Goal: Information Seeking & Learning: Understand process/instructions

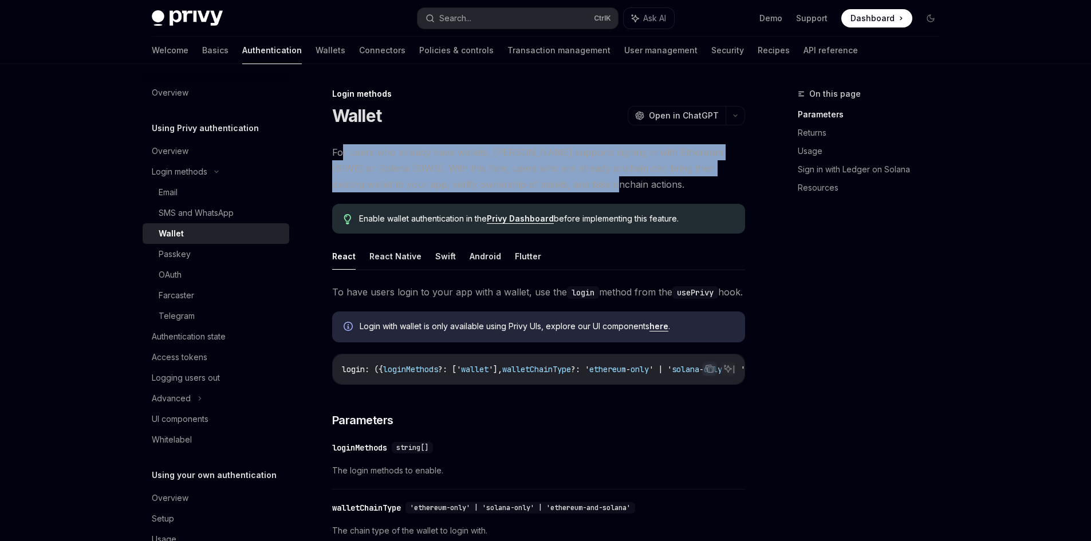
drag, startPoint x: 396, startPoint y: 163, endPoint x: 556, endPoint y: 180, distance: 161.3
click at [556, 180] on span "For users who already have wallets, [PERSON_NAME] supports signing in with Ethe…" at bounding box center [538, 168] width 413 height 48
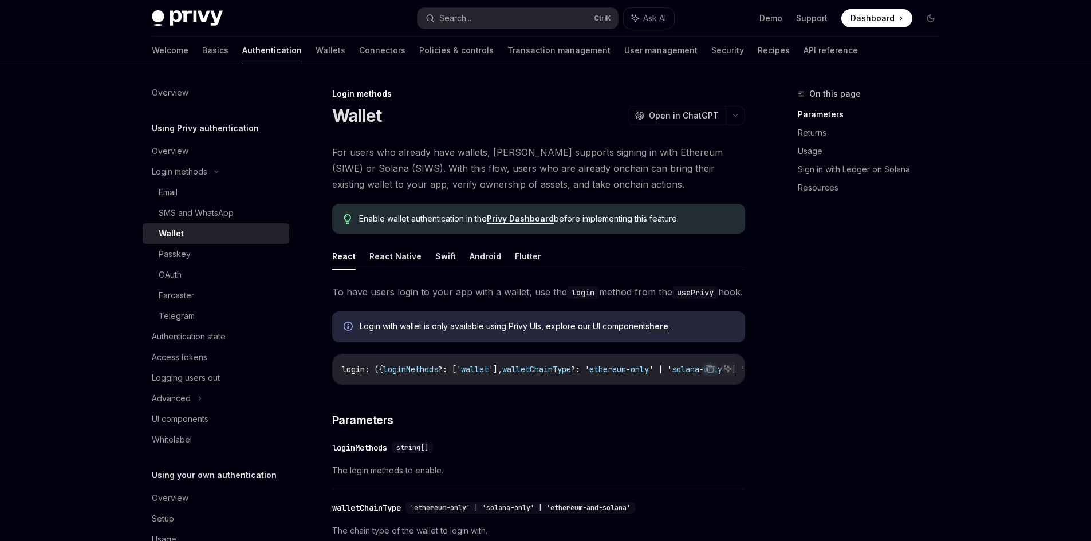
click at [573, 186] on span "For users who already have wallets, [PERSON_NAME] supports signing in with Ethe…" at bounding box center [538, 168] width 413 height 48
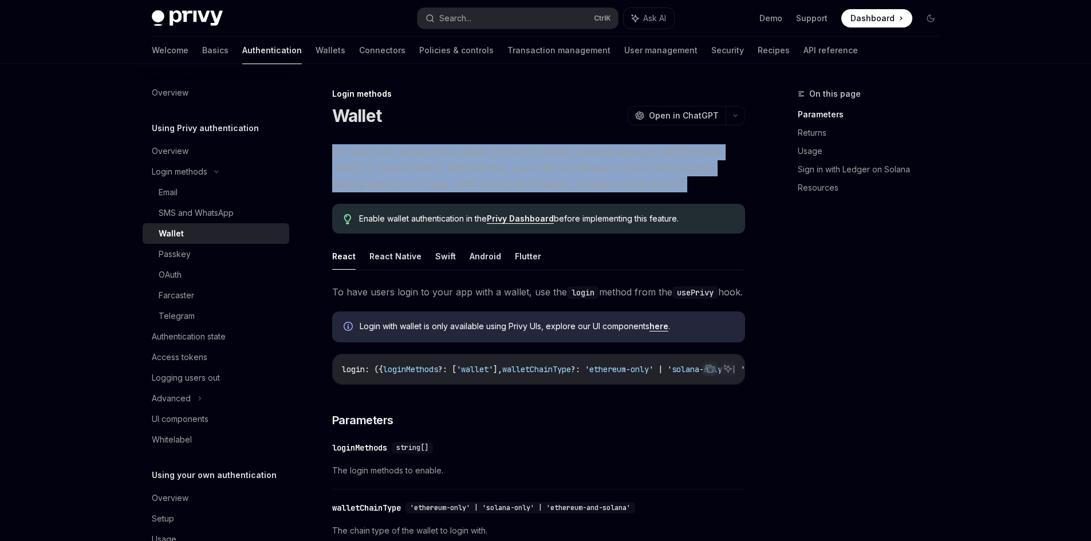
click at [573, 186] on span "For users who already have wallets, [PERSON_NAME] supports signing in with Ethe…" at bounding box center [538, 168] width 413 height 48
click at [573, 187] on span "For users who already have wallets, [PERSON_NAME] supports signing in with Ethe…" at bounding box center [538, 168] width 413 height 48
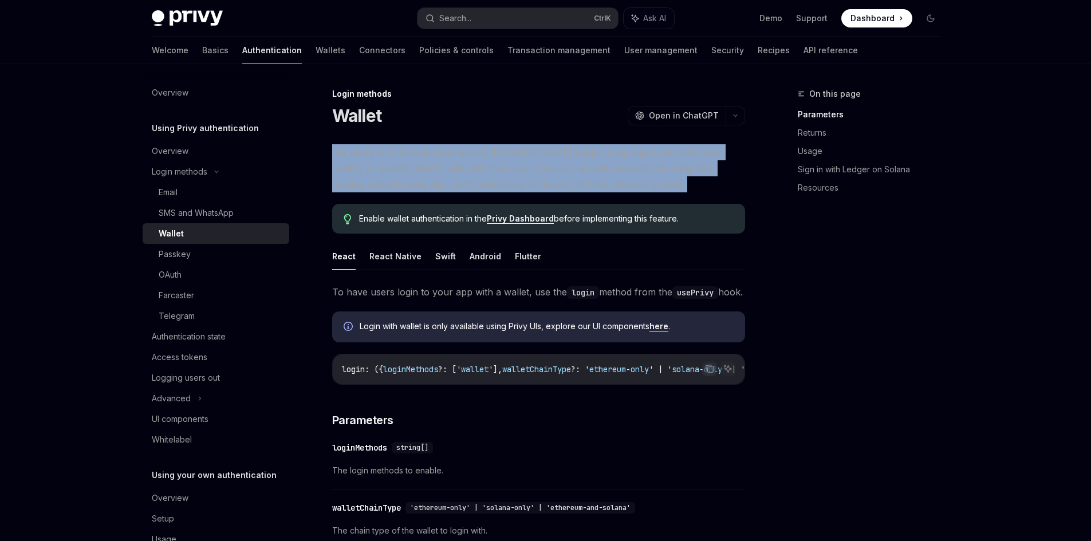
click at [572, 187] on span "For users who already have wallets, [PERSON_NAME] supports signing in with Ethe…" at bounding box center [538, 168] width 413 height 48
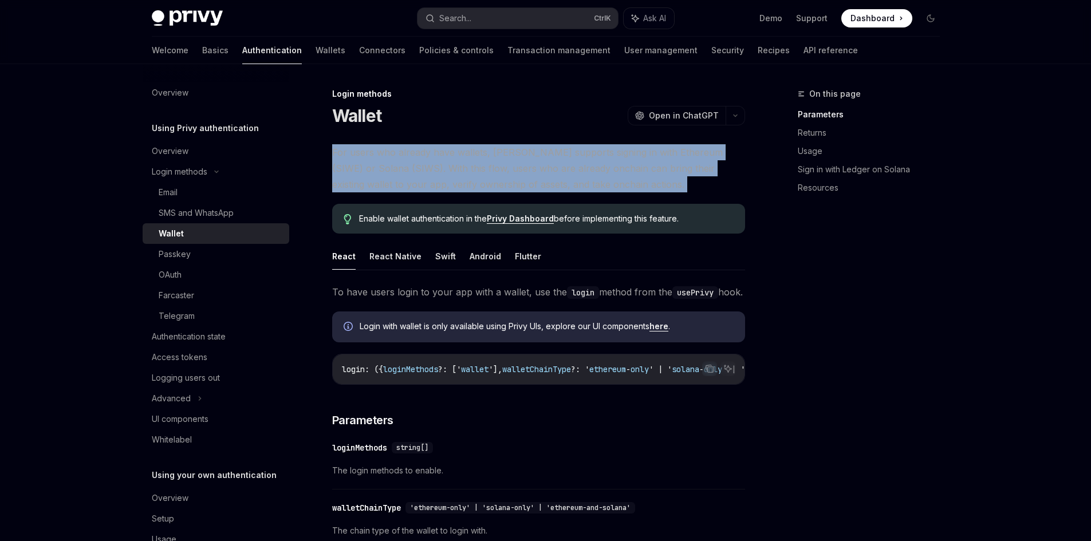
click at [572, 187] on span "For users who already have wallets, [PERSON_NAME] supports signing in with Ethe…" at bounding box center [538, 168] width 413 height 48
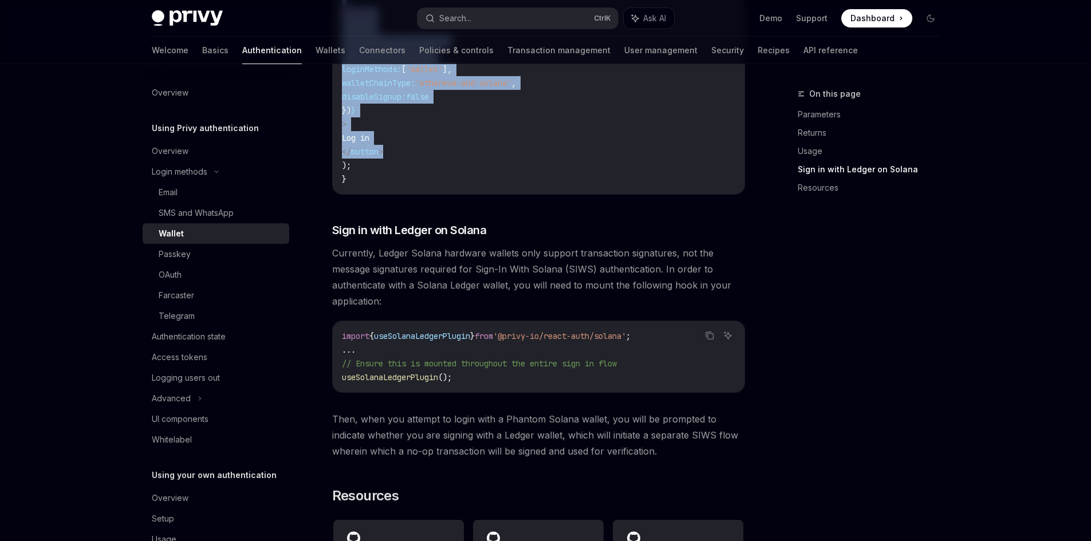
scroll to position [802, 0]
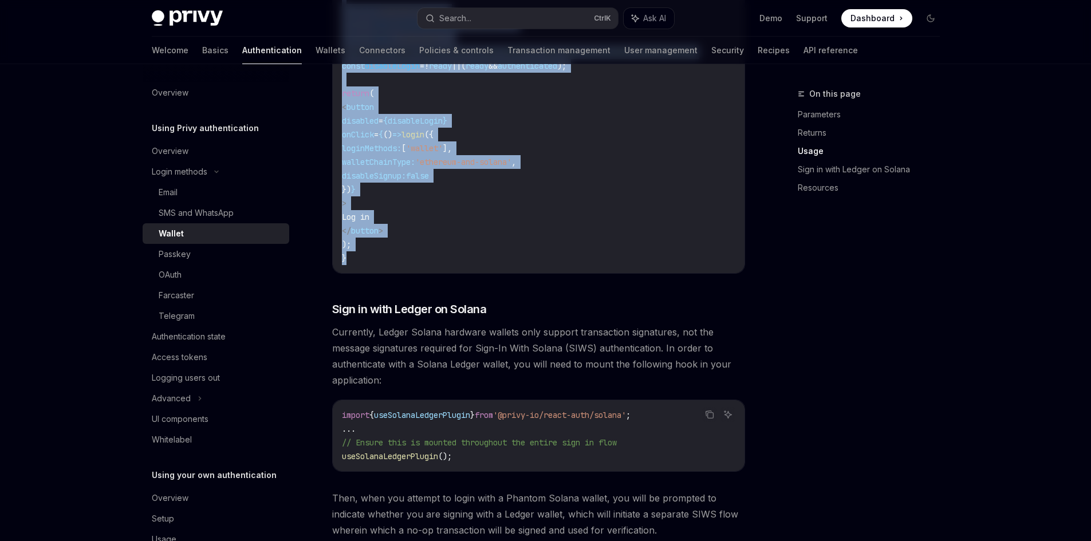
drag, startPoint x: 346, startPoint y: 292, endPoint x: 513, endPoint y: 282, distance: 166.4
click at [513, 282] on div "Login methods Wallet OpenAI Open in ChatGPT OpenAI Open in ChatGPT For users wh…" at bounding box center [431, 81] width 632 height 1593
copy div "Lo ipsu dolor sitam co adip eli sedd e tempor, inc utl etdol magnaa enim adm ve…"
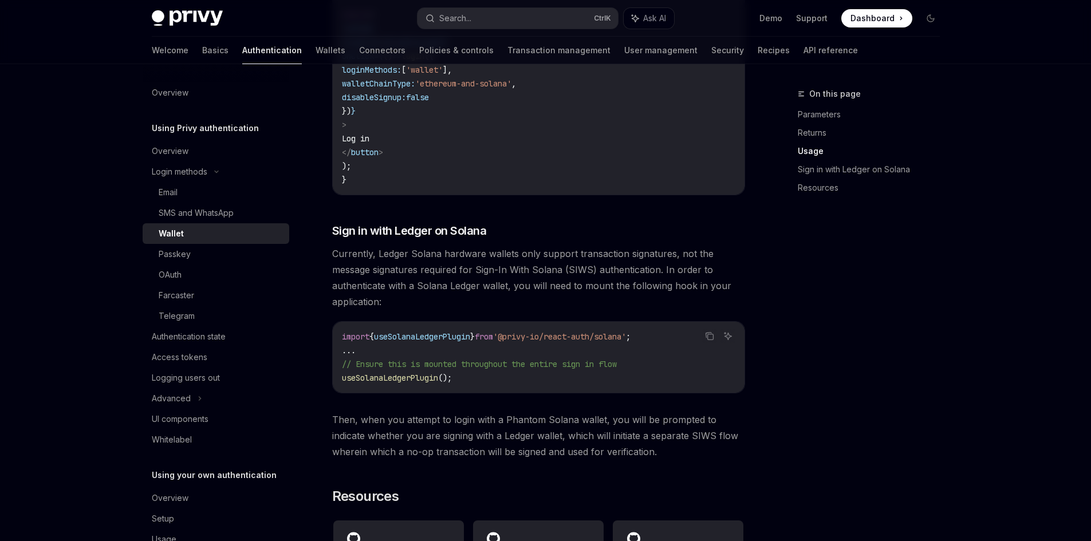
drag, startPoint x: 395, startPoint y: 374, endPoint x: 399, endPoint y: 380, distance: 7.5
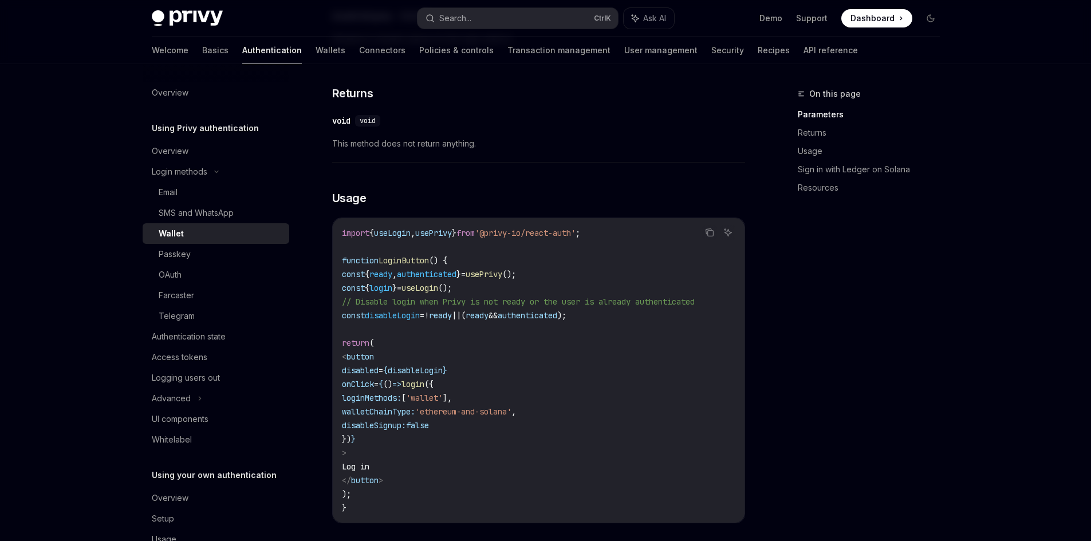
scroll to position [586, 0]
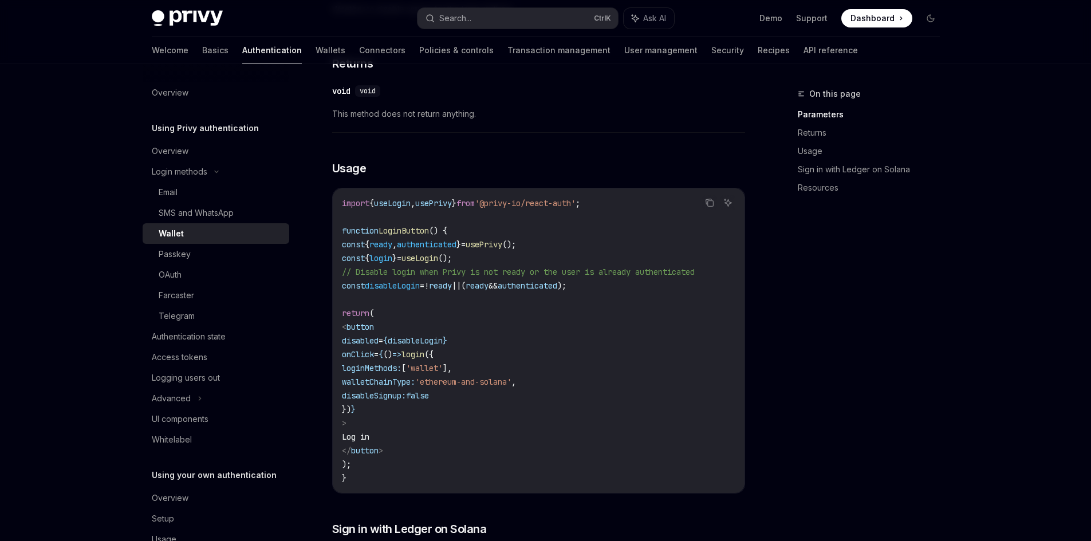
drag, startPoint x: 505, startPoint y: 277, endPoint x: 503, endPoint y: 284, distance: 7.1
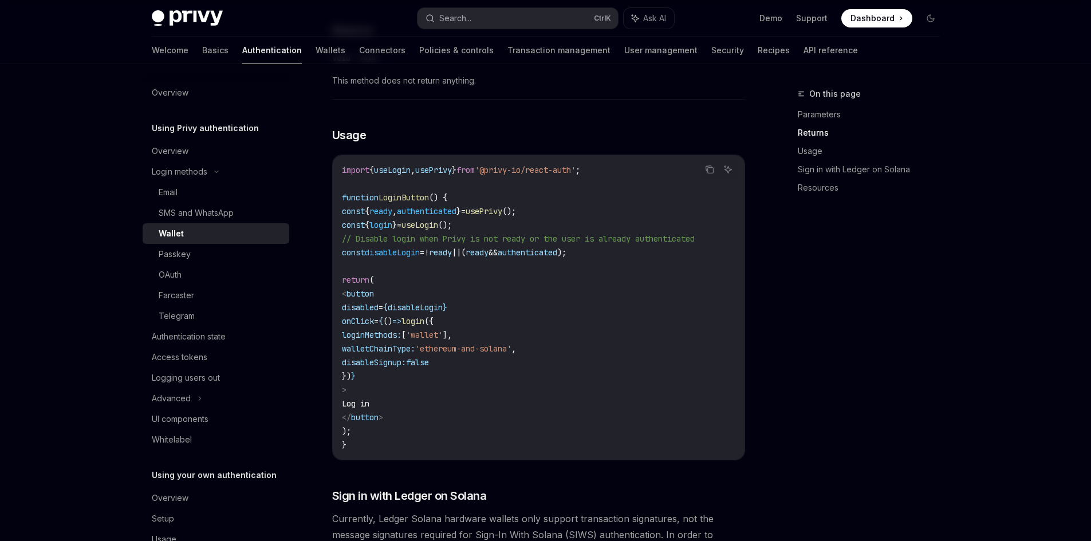
drag, startPoint x: 441, startPoint y: 312, endPoint x: 442, endPoint y: 340, distance: 28.1
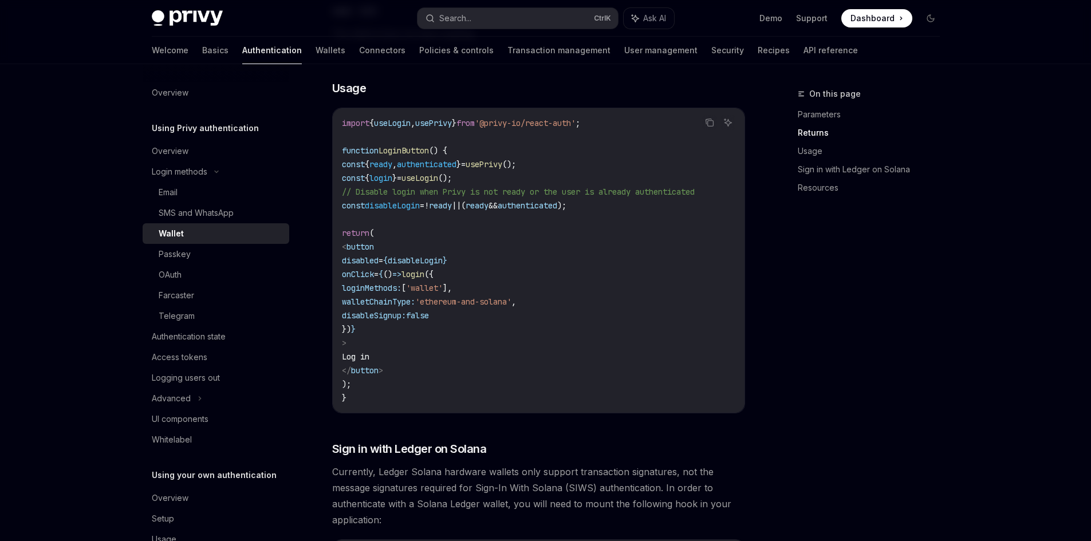
drag, startPoint x: 443, startPoint y: 351, endPoint x: 442, endPoint y: 380, distance: 29.2
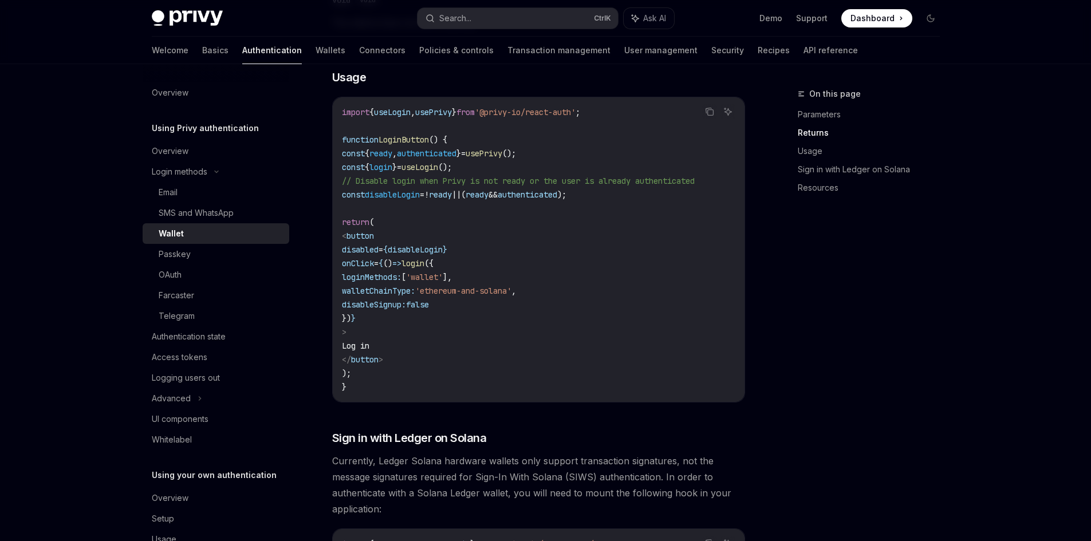
click at [249, 230] on div "Wallet" at bounding box center [221, 234] width 124 height 14
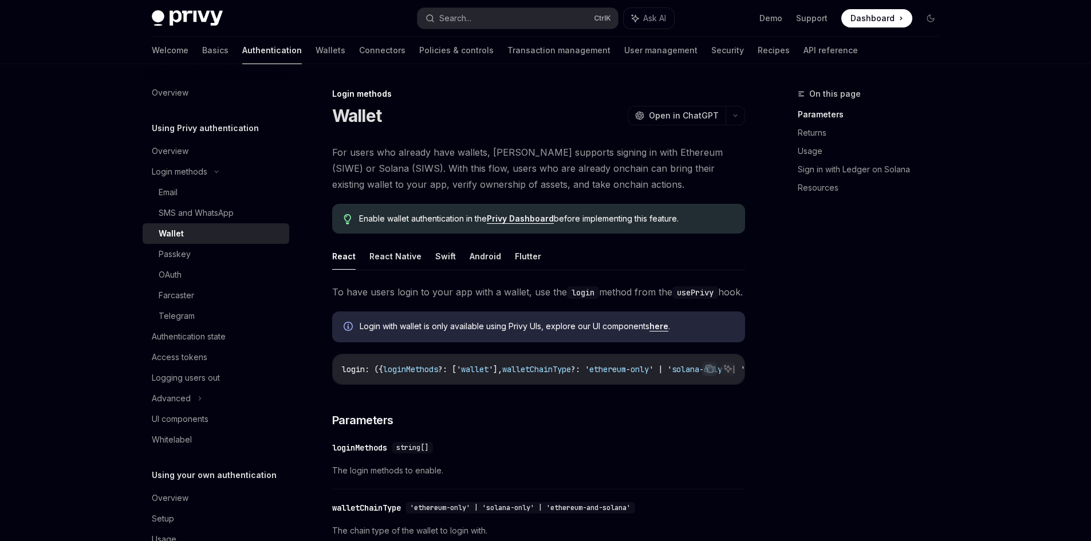
click at [515, 218] on link "Privy Dashboard" at bounding box center [520, 219] width 67 height 10
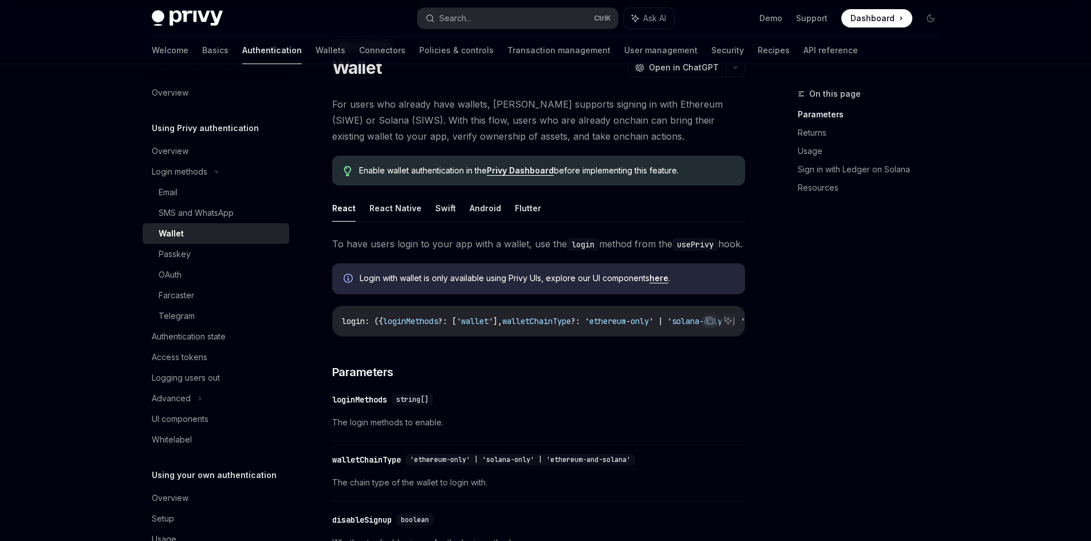
scroll to position [57, 0]
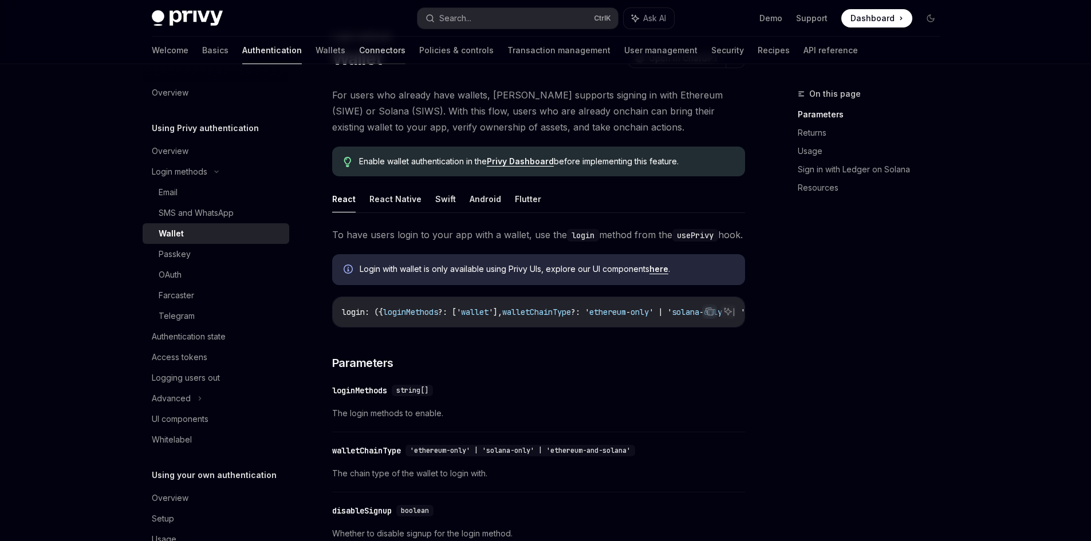
click at [359, 57] on link "Connectors" at bounding box center [382, 50] width 46 height 27
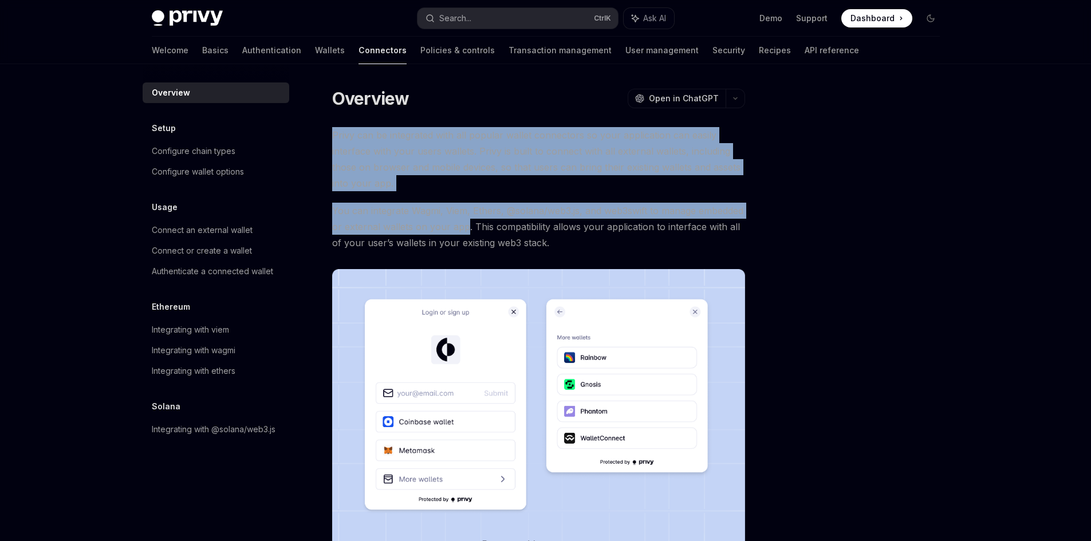
drag, startPoint x: 333, startPoint y: 135, endPoint x: 463, endPoint y: 227, distance: 159.8
click at [463, 227] on div "Privy can be integrated with all popular wallet connectors so your application …" at bounding box center [538, 345] width 413 height 437
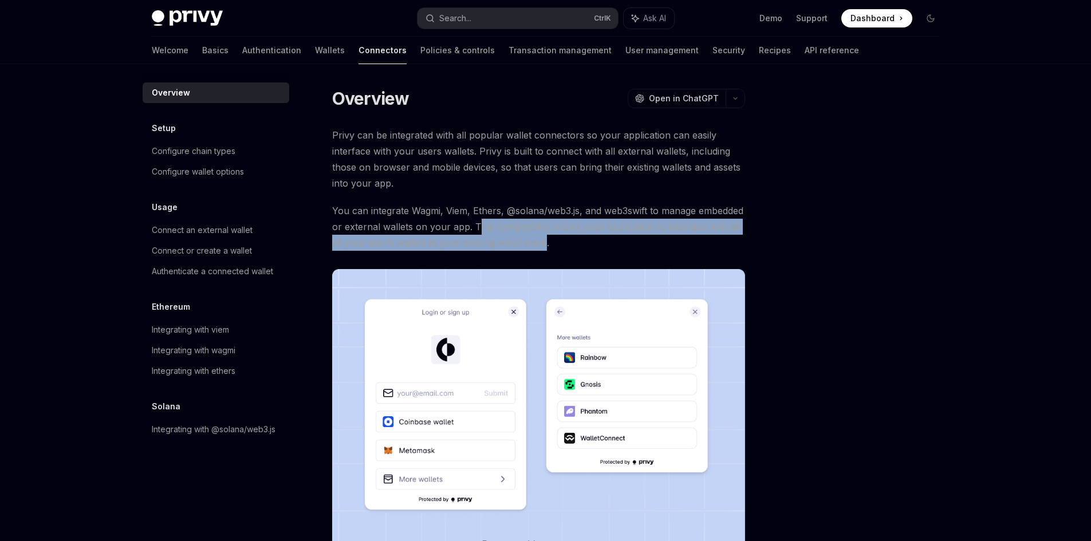
drag, startPoint x: 474, startPoint y: 227, endPoint x: 544, endPoint y: 239, distance: 70.8
click at [544, 239] on span "You can integrate Wagmi, Viem, Ethers, @solana/web3.js, and web3swift to manage…" at bounding box center [538, 227] width 413 height 48
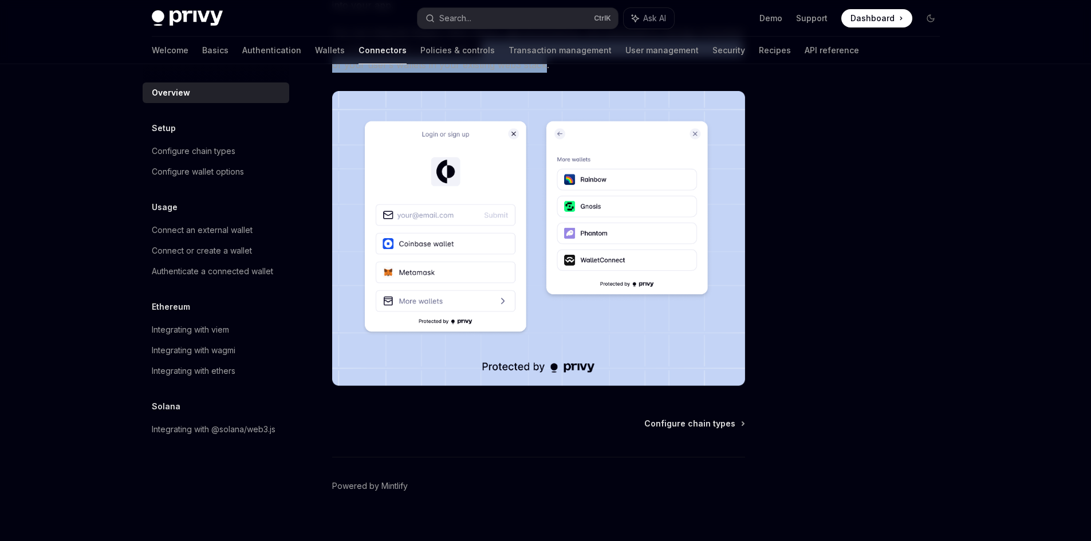
scroll to position [193, 0]
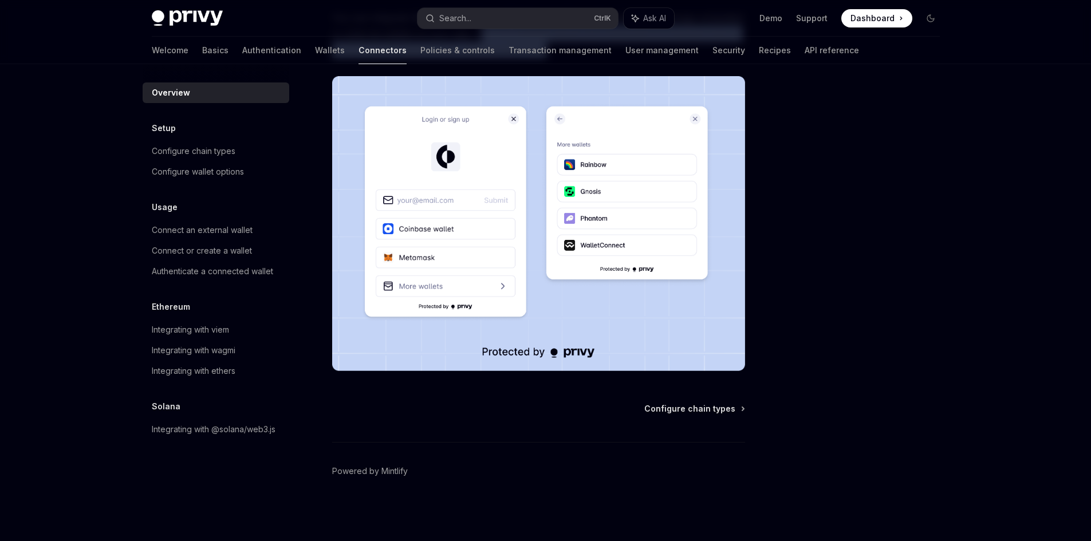
drag, startPoint x: 534, startPoint y: 256, endPoint x: 517, endPoint y: 290, distance: 38.2
click at [720, 413] on span "Configure chain types" at bounding box center [689, 408] width 91 height 11
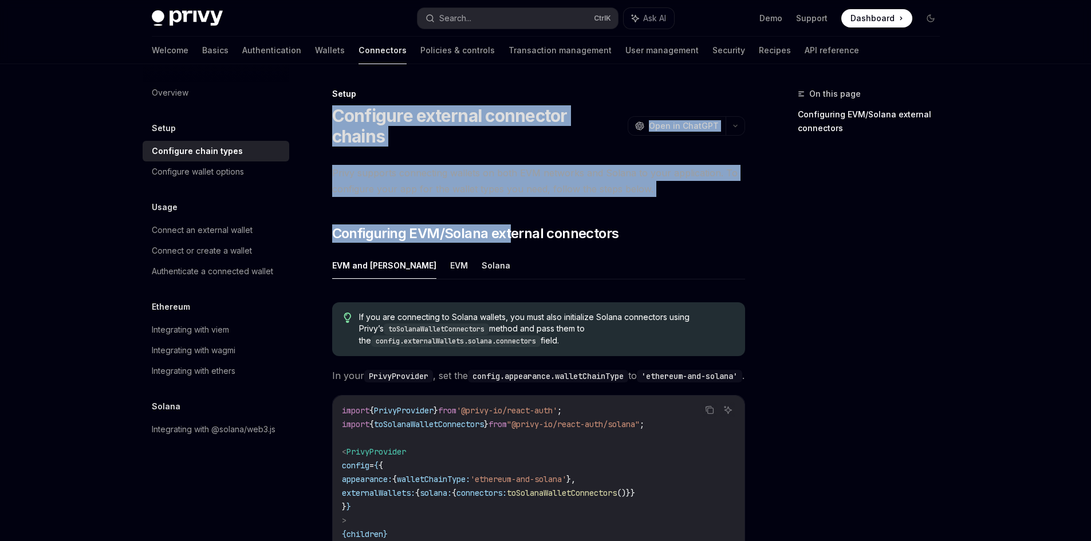
drag, startPoint x: 328, startPoint y: 112, endPoint x: 512, endPoint y: 184, distance: 197.5
click at [512, 184] on div "Setup Configure external connector chains OpenAI Open in ChatGPT OpenAI Open in…" at bounding box center [431, 419] width 632 height 665
click at [482, 252] on button "Solana" at bounding box center [496, 265] width 29 height 27
click at [348, 224] on span "Configuring EVM/Solana external connectors" at bounding box center [475, 233] width 287 height 18
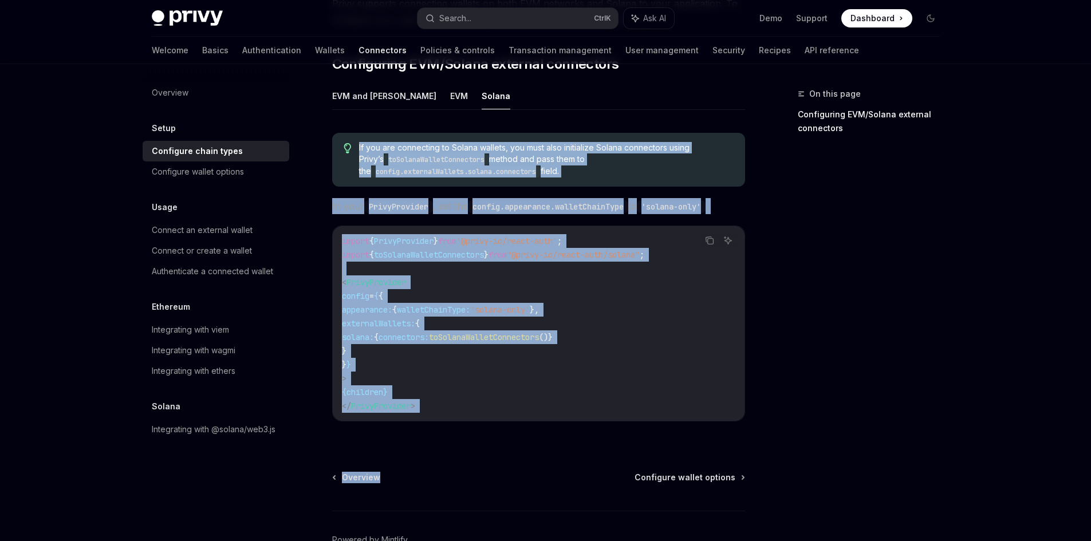
scroll to position [174, 0]
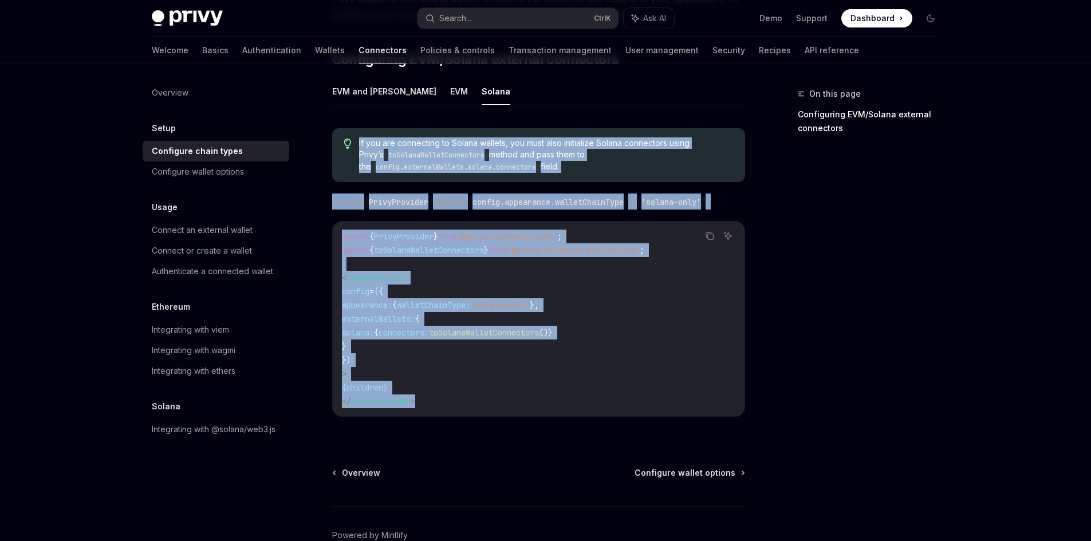
drag, startPoint x: 350, startPoint y: 175, endPoint x: 466, endPoint y: 387, distance: 240.6
click at [466, 387] on div "If you are connecting to Solana wallets, you must also initialize Solana connec…" at bounding box center [538, 277] width 413 height 316
copy div "If you are connecting to Solana wallets, you must also initialize Solana connec…"
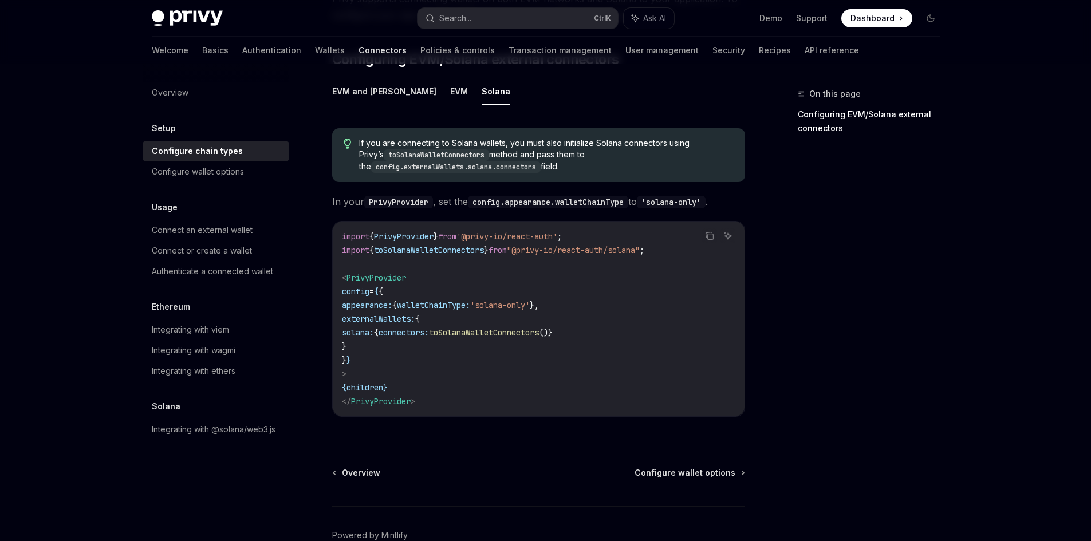
click at [685, 467] on div "Overview Configure wallet options Powered by Mintlify" at bounding box center [538, 536] width 413 height 138
click at [677, 467] on span "Configure wallet options" at bounding box center [684, 472] width 101 height 11
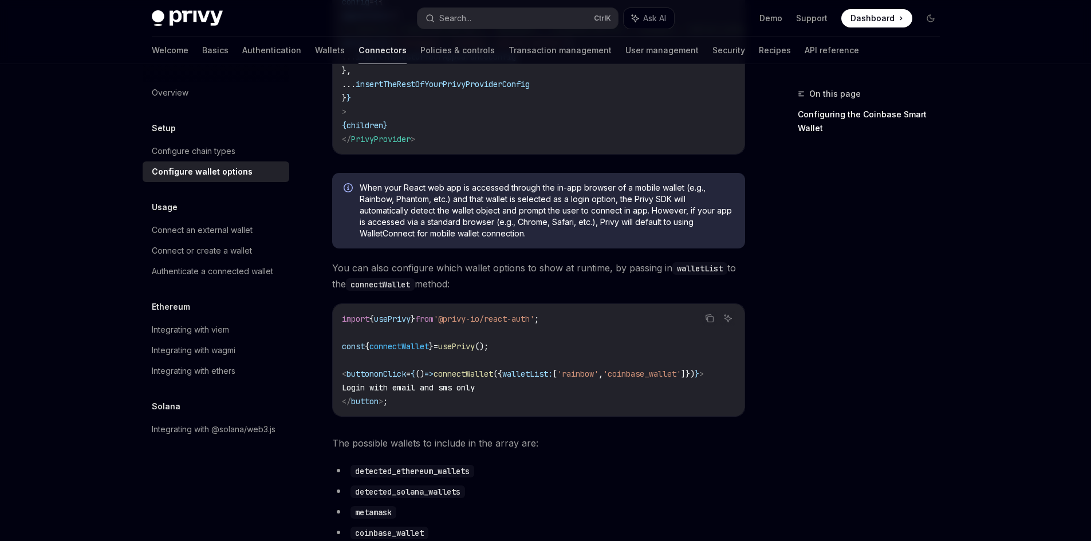
scroll to position [286, 0]
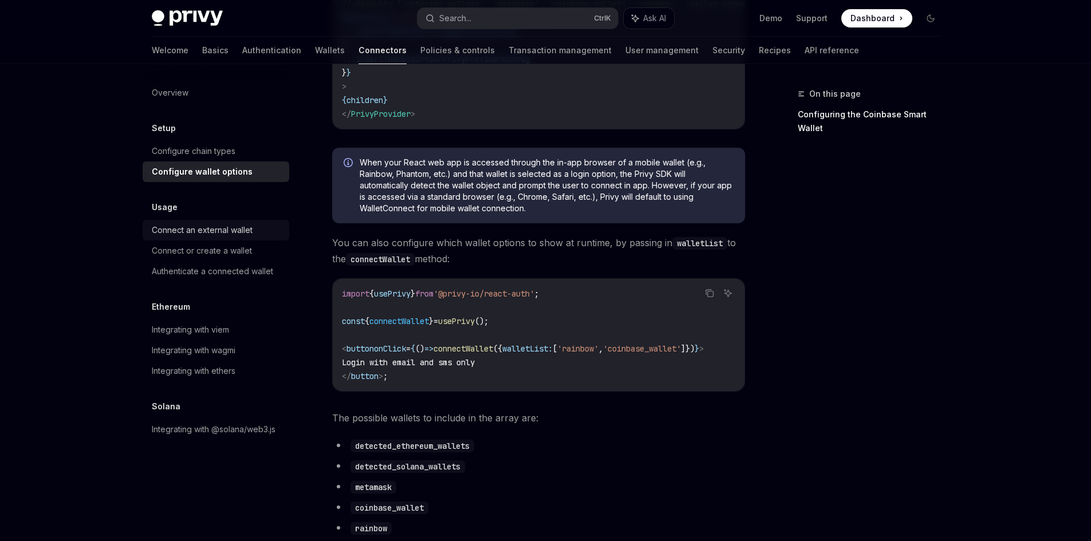
click at [251, 238] on link "Connect an external wallet" at bounding box center [216, 230] width 147 height 21
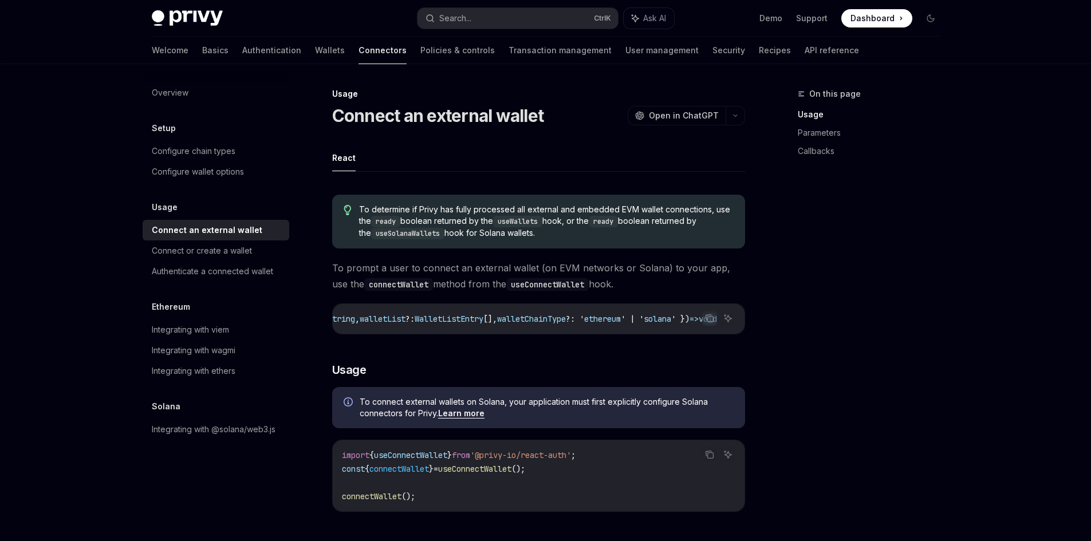
scroll to position [0, 265]
drag, startPoint x: 687, startPoint y: 333, endPoint x: 439, endPoint y: 339, distance: 247.5
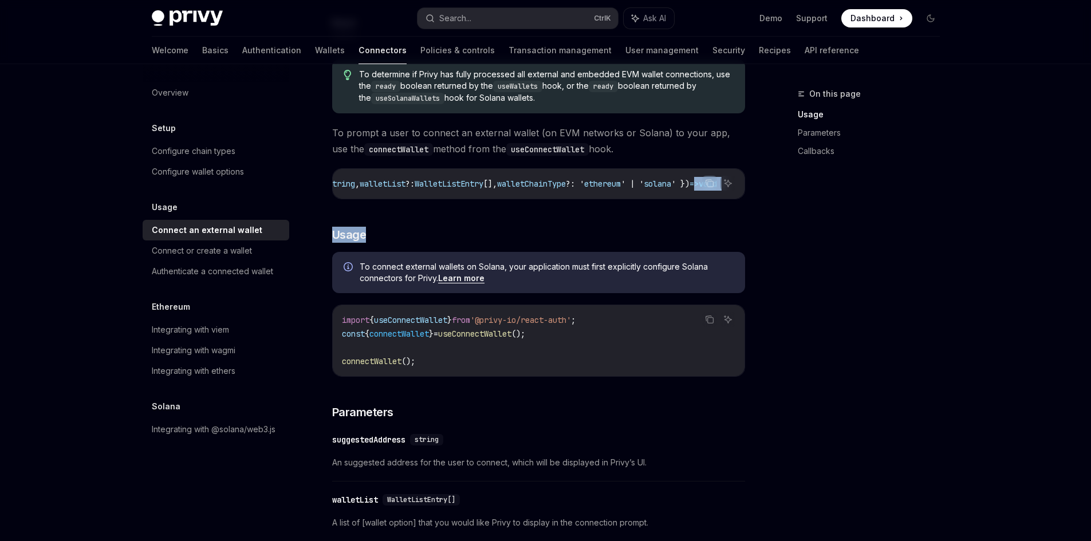
scroll to position [172, 0]
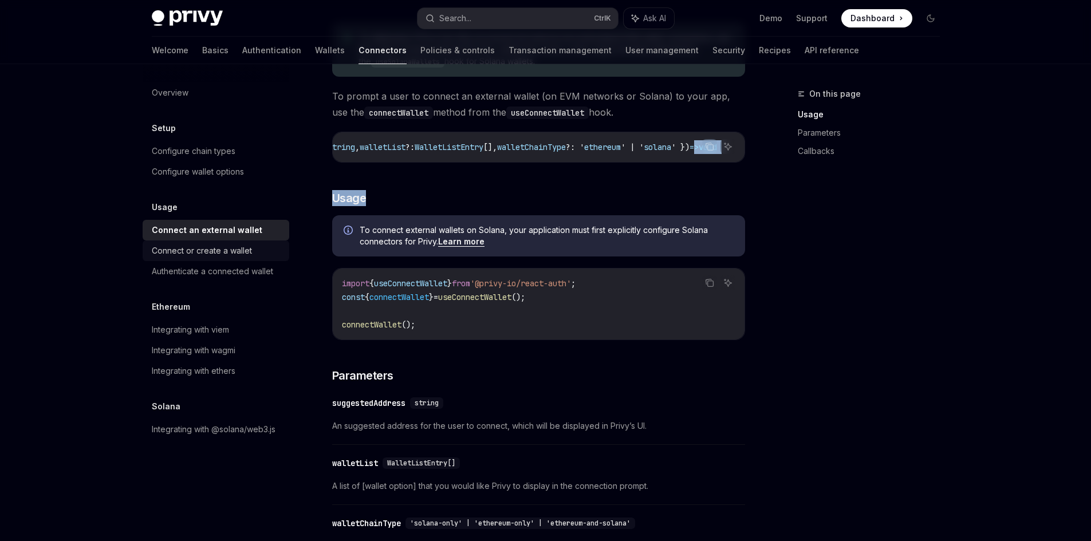
click at [226, 245] on div "Connect or create a wallet" at bounding box center [202, 251] width 100 height 14
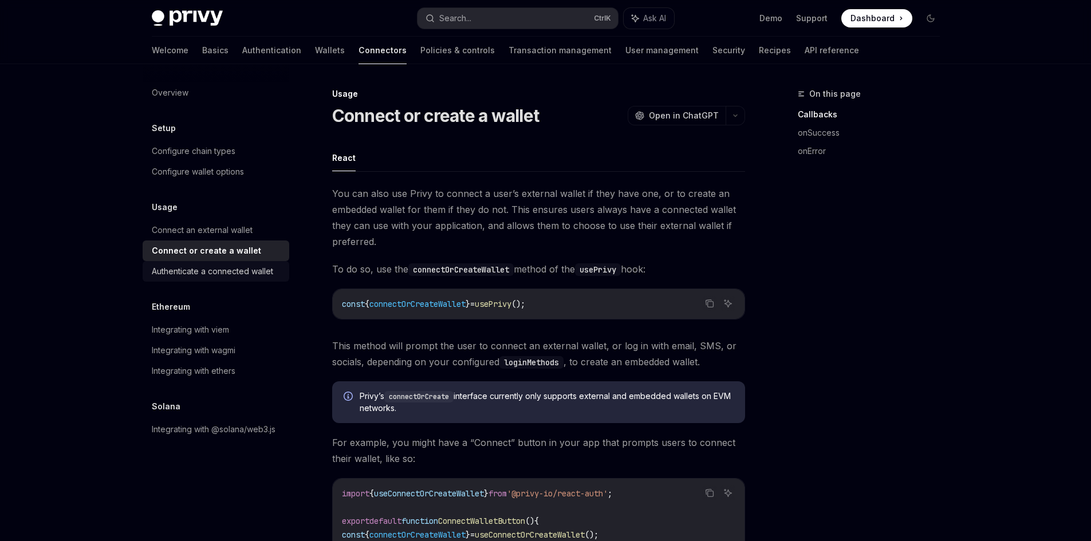
click at [218, 264] on link "Authenticate a connected wallet" at bounding box center [216, 271] width 147 height 21
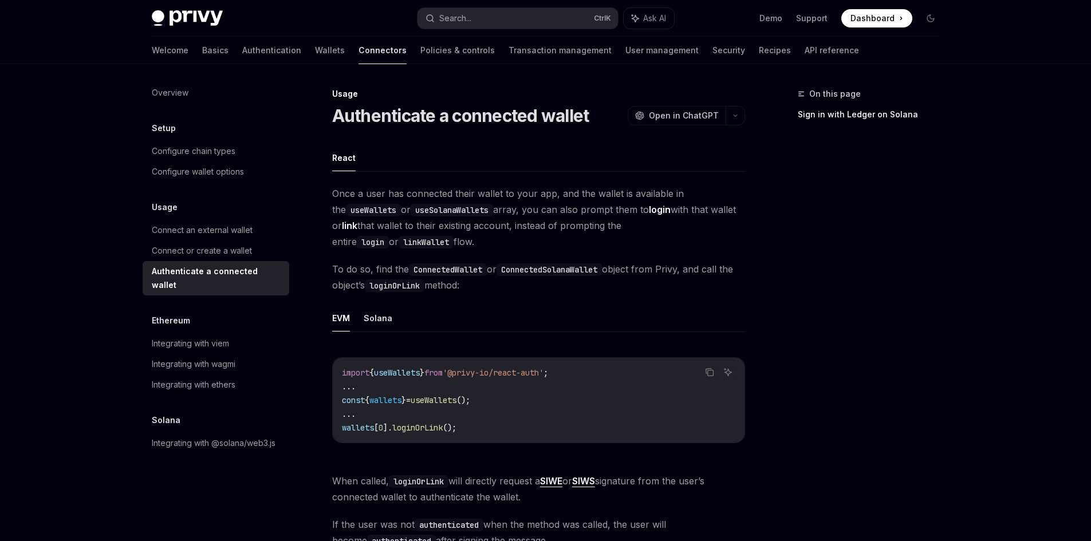
drag, startPoint x: 394, startPoint y: 235, endPoint x: 417, endPoint y: 145, distance: 92.9
click at [242, 51] on link "Authentication" at bounding box center [271, 50] width 59 height 27
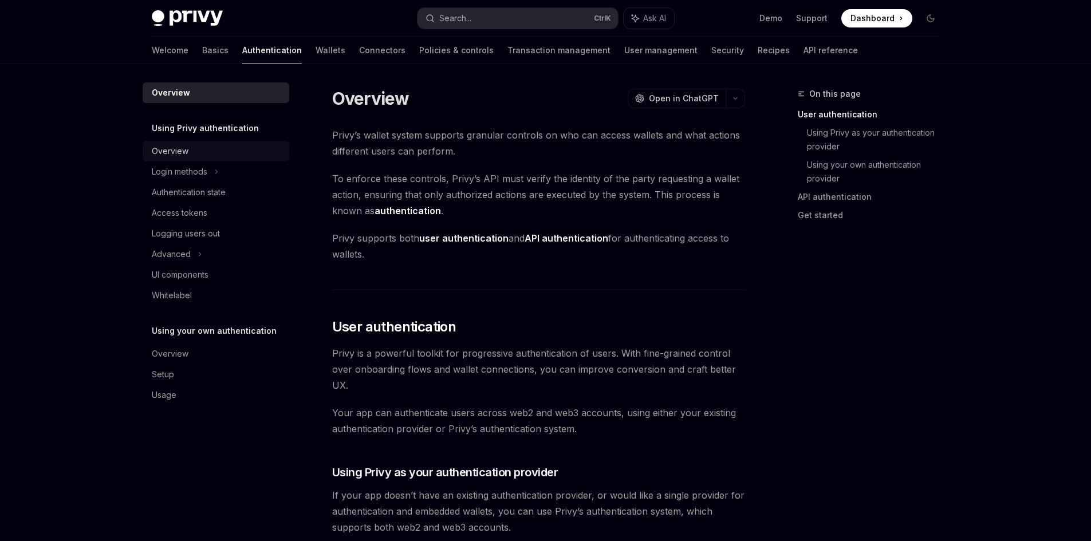
click at [227, 146] on div "Overview" at bounding box center [217, 151] width 131 height 14
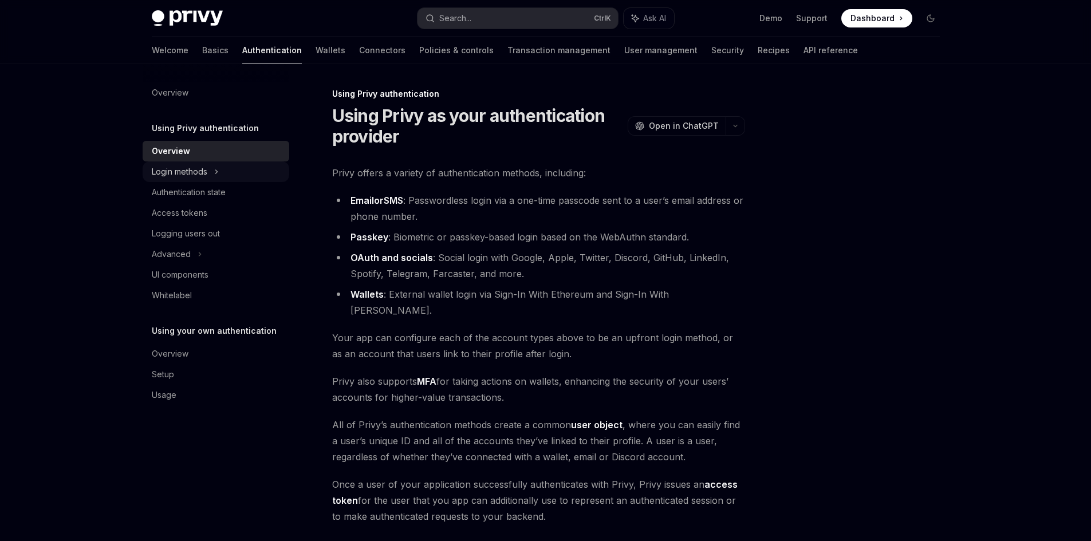
click at [241, 173] on div "Login methods" at bounding box center [216, 171] width 147 height 21
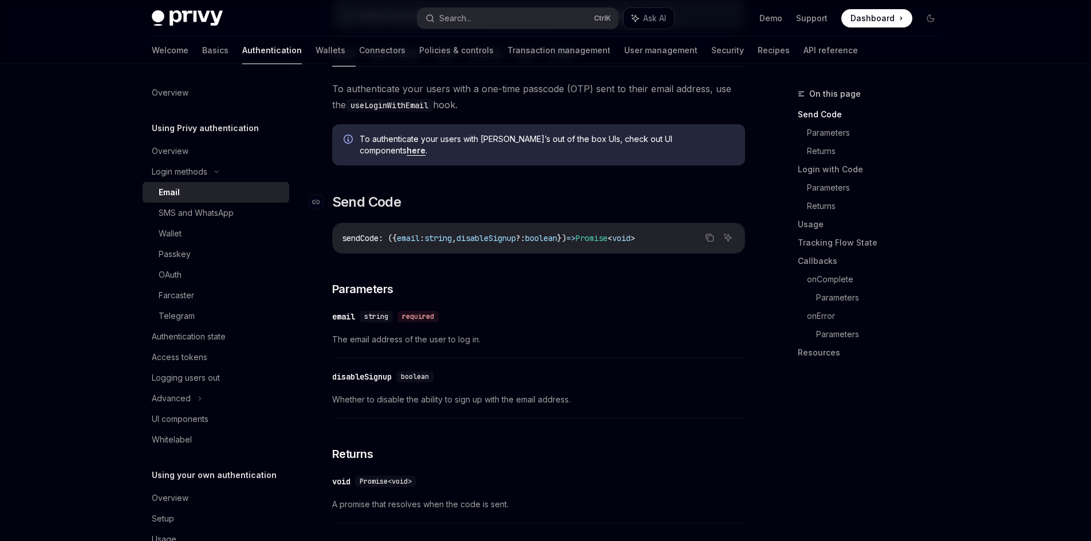
drag, startPoint x: 406, startPoint y: 191, endPoint x: 401, endPoint y: 224, distance: 33.5
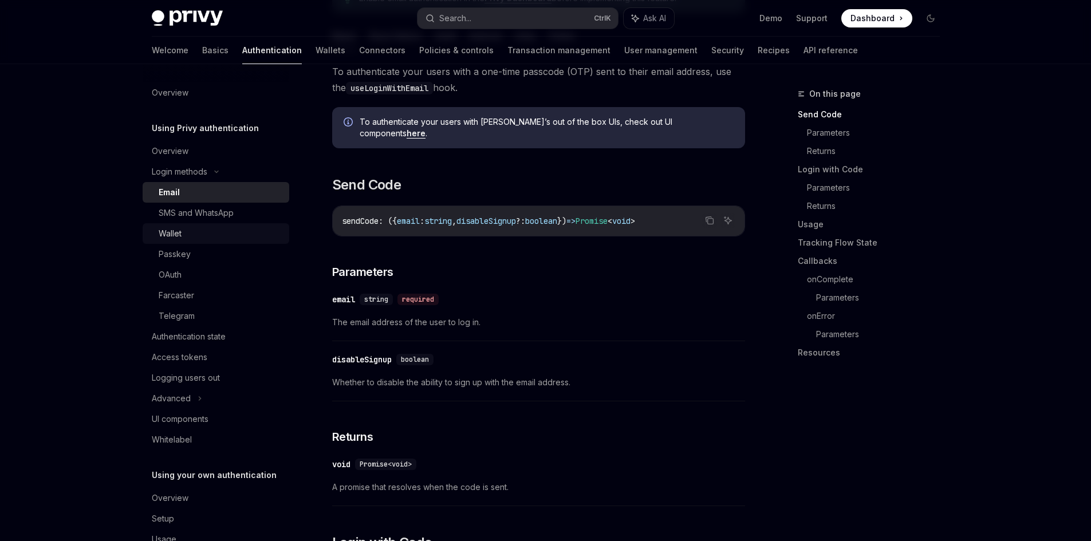
click at [246, 233] on div "Wallet" at bounding box center [221, 234] width 124 height 14
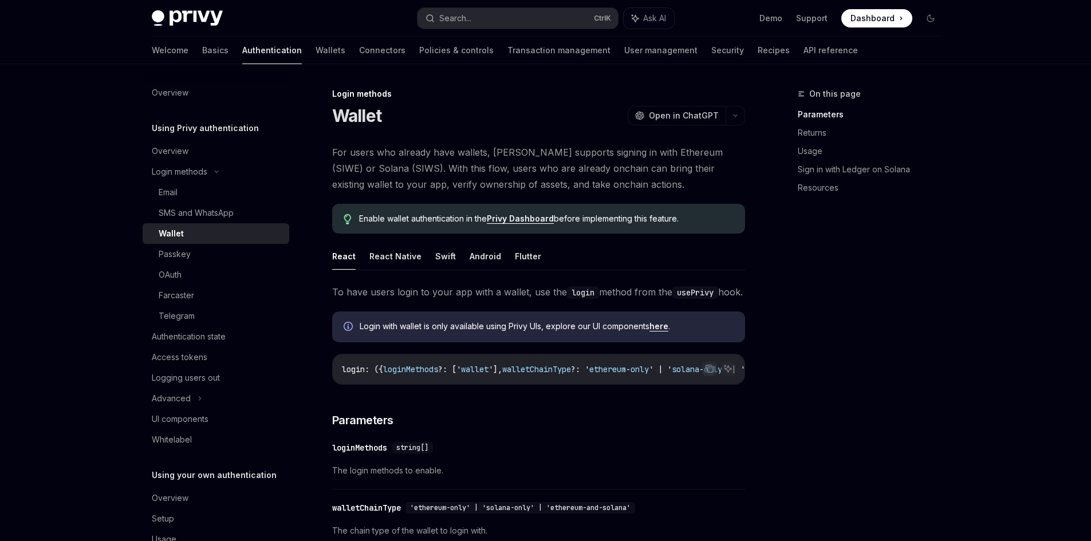
click at [659, 332] on link "here" at bounding box center [658, 326] width 19 height 10
click at [376, 161] on span "For users who already have wallets, [PERSON_NAME] supports signing in with Ethe…" at bounding box center [538, 168] width 413 height 48
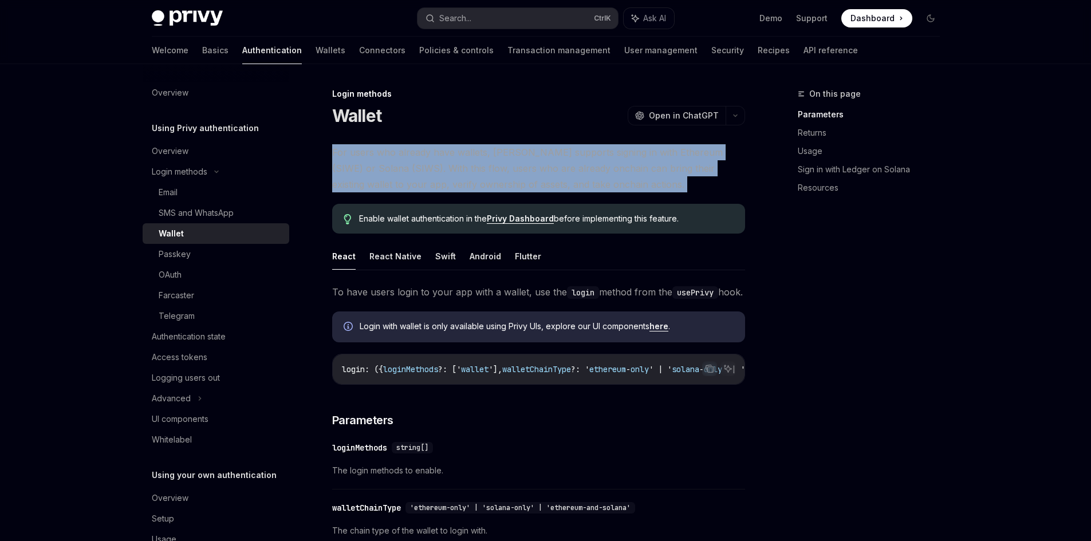
click at [376, 161] on span "For users who already have wallets, [PERSON_NAME] supports signing in with Ethe…" at bounding box center [538, 168] width 413 height 48
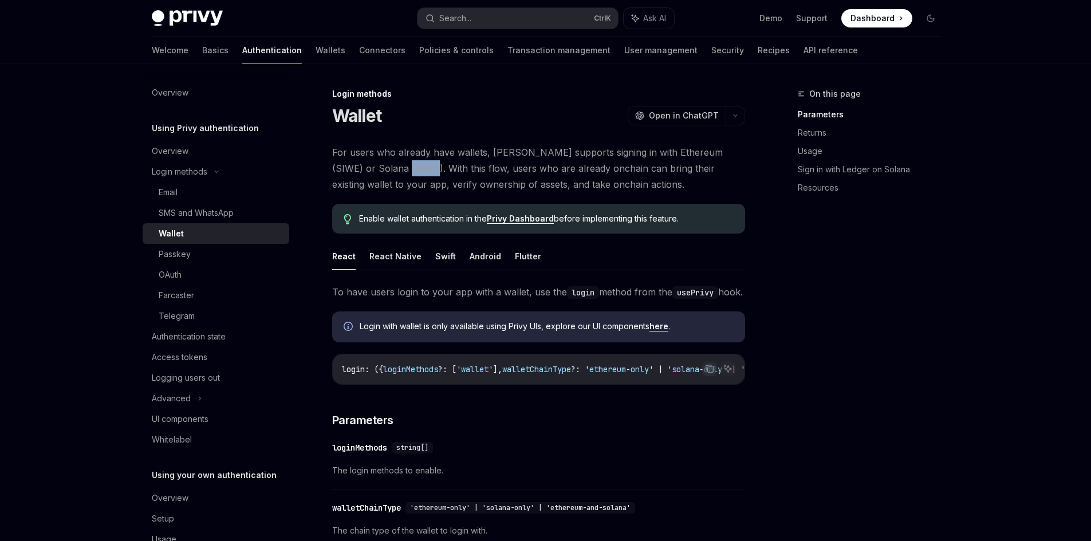
click at [376, 161] on span "For users who already have wallets, [PERSON_NAME] supports signing in with Ethe…" at bounding box center [538, 168] width 413 height 48
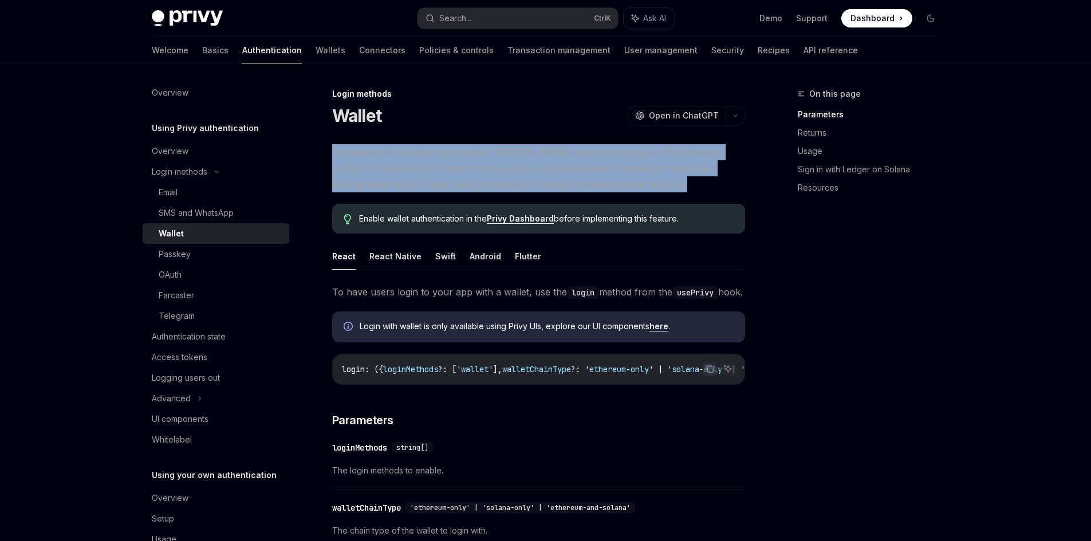
click at [376, 161] on span "For users who already have wallets, [PERSON_NAME] supports signing in with Ethe…" at bounding box center [538, 168] width 413 height 48
click at [373, 166] on span "For users who already have wallets, [PERSON_NAME] supports signing in with Ethe…" at bounding box center [538, 168] width 413 height 48
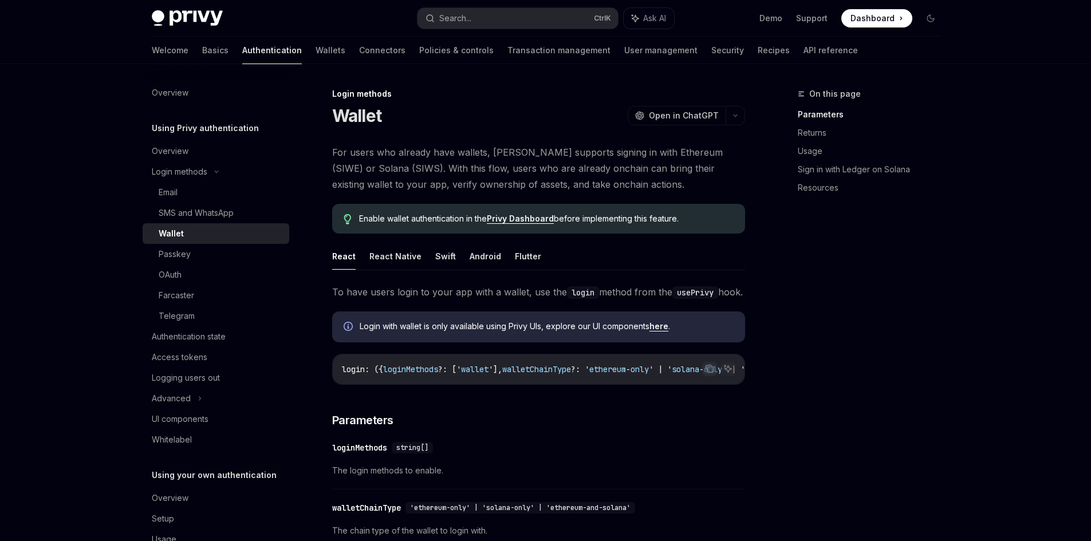
click at [372, 167] on span "For users who already have wallets, [PERSON_NAME] supports signing in with Ethe…" at bounding box center [538, 168] width 413 height 48
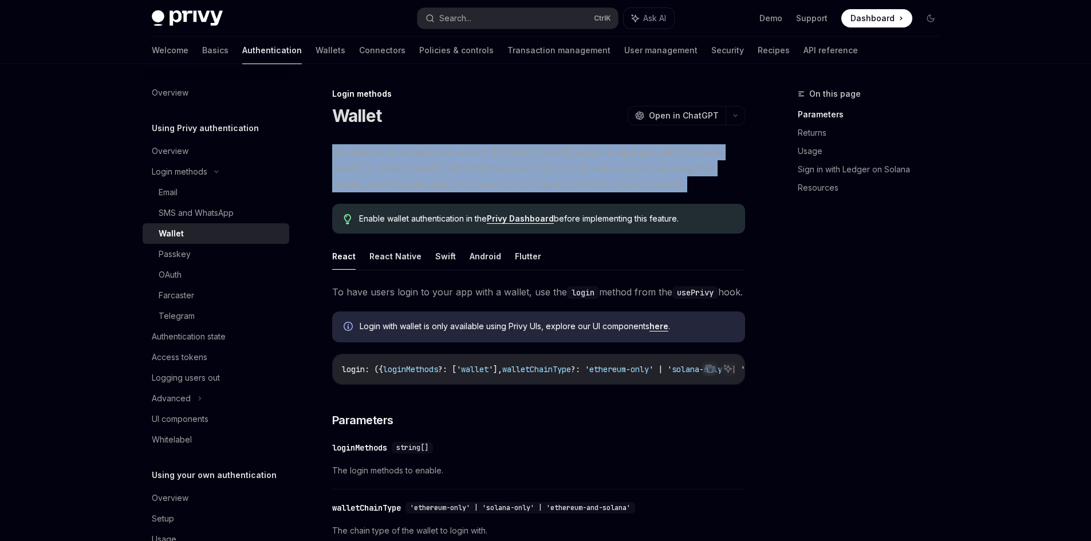
click at [372, 168] on span "For users who already have wallets, [PERSON_NAME] supports signing in with Ethe…" at bounding box center [538, 168] width 413 height 48
click at [366, 169] on span "For users who already have wallets, [PERSON_NAME] supports signing in with Ethe…" at bounding box center [538, 168] width 413 height 48
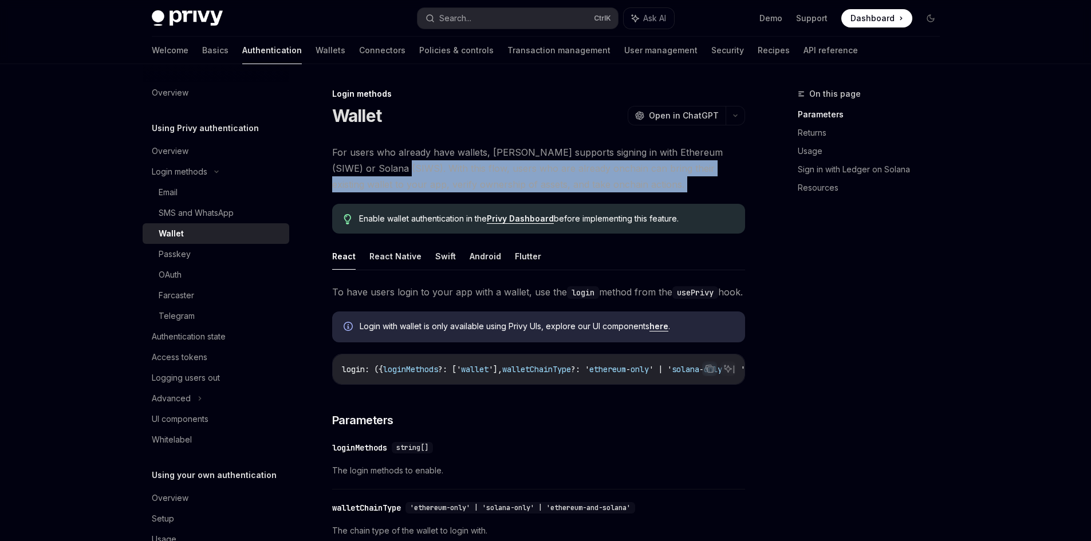
drag, startPoint x: 366, startPoint y: 169, endPoint x: 586, endPoint y: 182, distance: 220.3
click at [586, 182] on span "For users who already have wallets, [PERSON_NAME] supports signing in with Ethe…" at bounding box center [538, 168] width 413 height 48
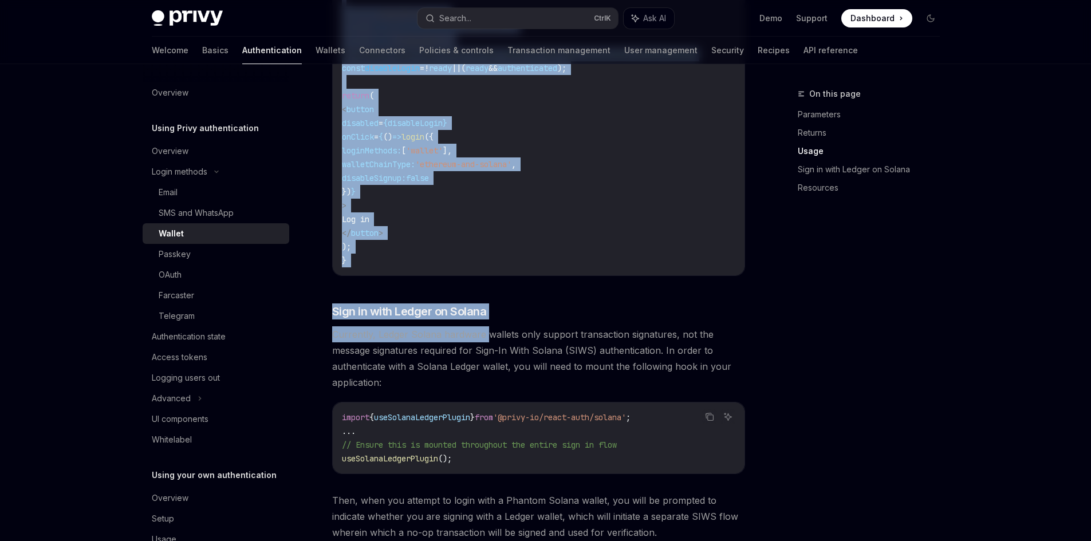
scroll to position [802, 0]
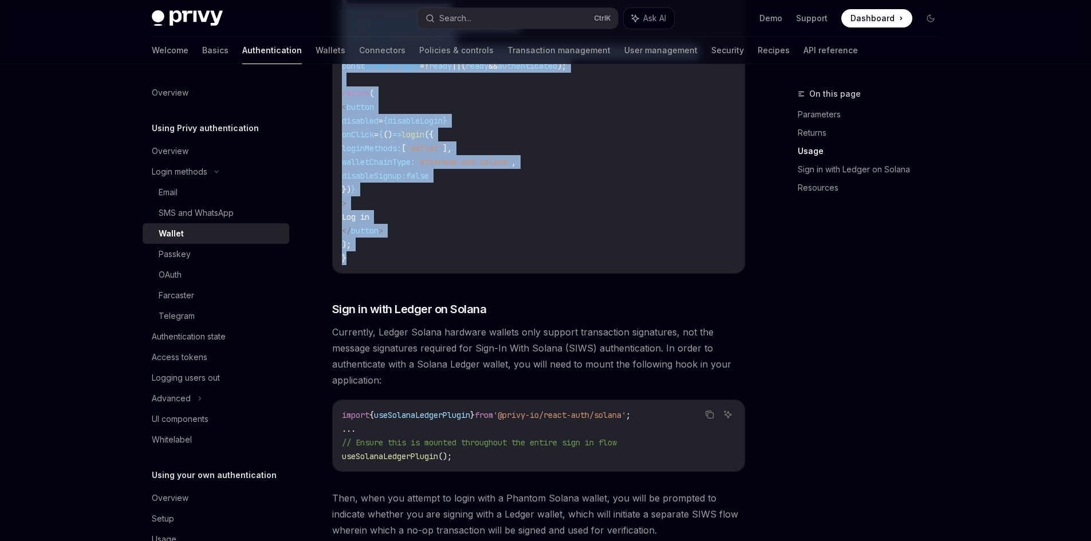
drag, startPoint x: 330, startPoint y: 284, endPoint x: 521, endPoint y: 291, distance: 190.3
click at [521, 291] on div "Login methods Wallet OpenAI Open in ChatGPT OpenAI Open in ChatGPT For users wh…" at bounding box center [431, 81] width 632 height 1593
copy div "Lo ipsu dolor sitam co adip eli sedd e tempor, inc utl etdol magnaa enim adm ve…"
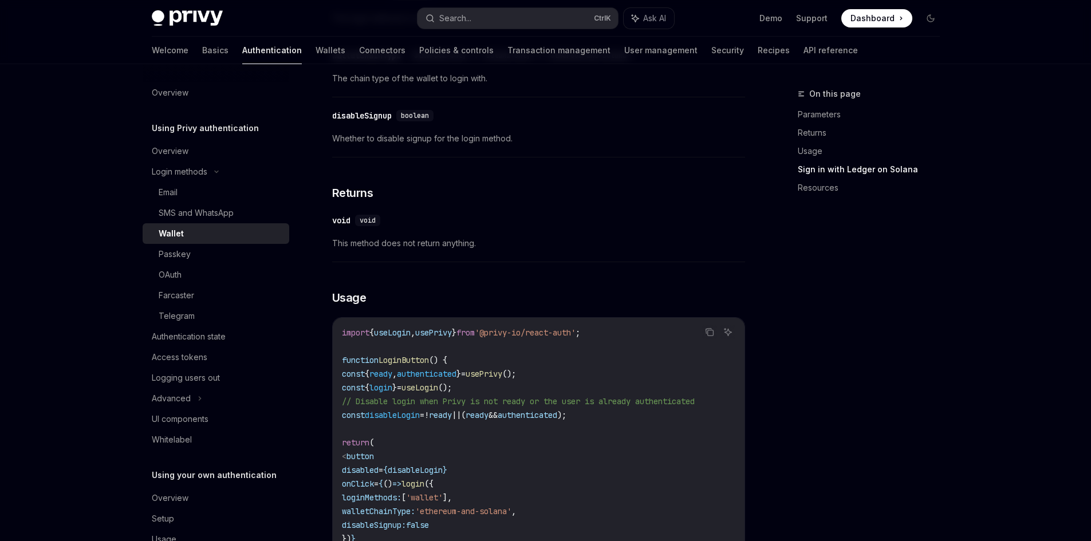
drag, startPoint x: 818, startPoint y: 282, endPoint x: 786, endPoint y: 140, distance: 144.9
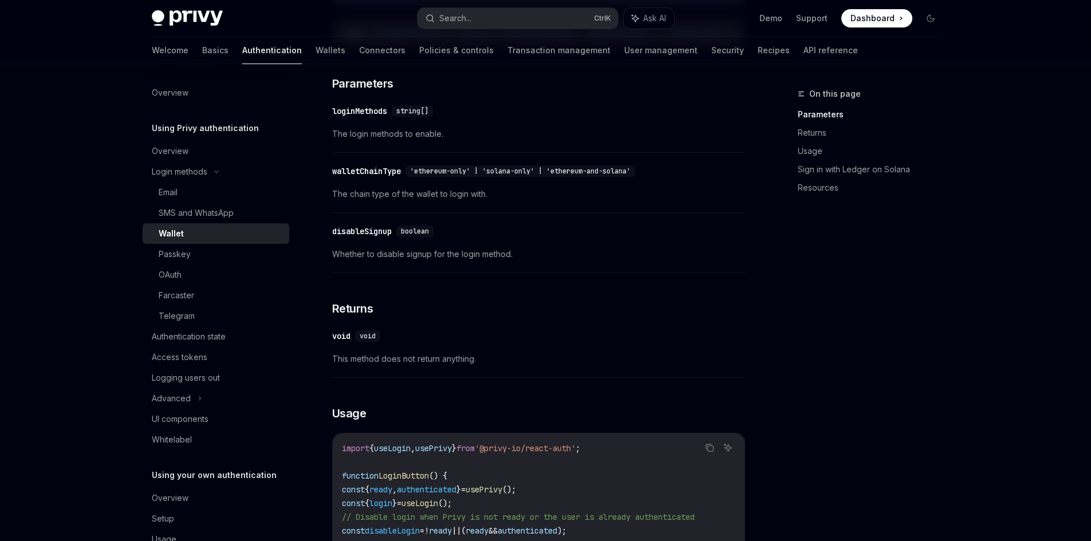
drag, startPoint x: 831, startPoint y: 260, endPoint x: 807, endPoint y: 199, distance: 65.8
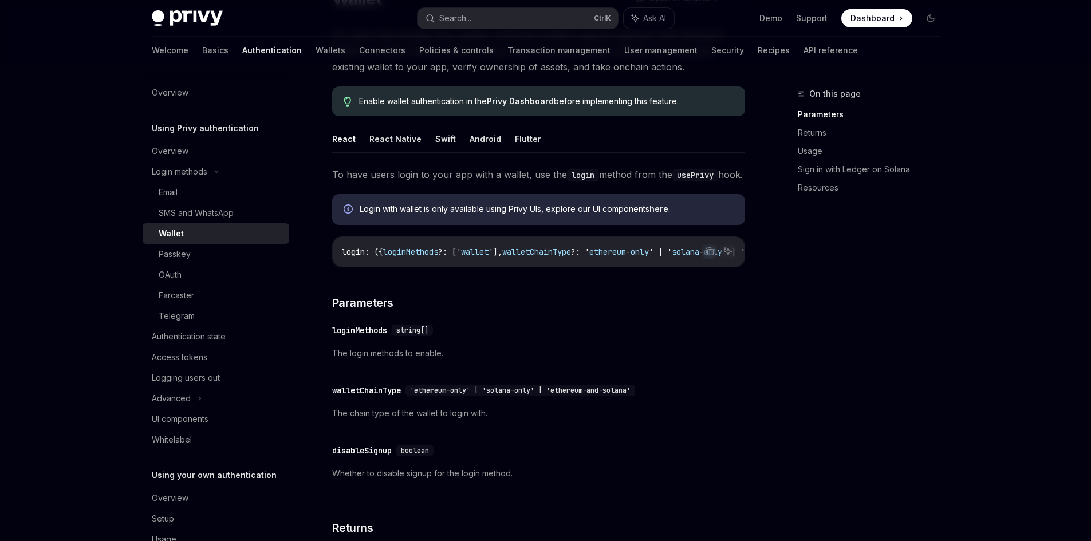
drag, startPoint x: 831, startPoint y: 330, endPoint x: 811, endPoint y: 242, distance: 91.0
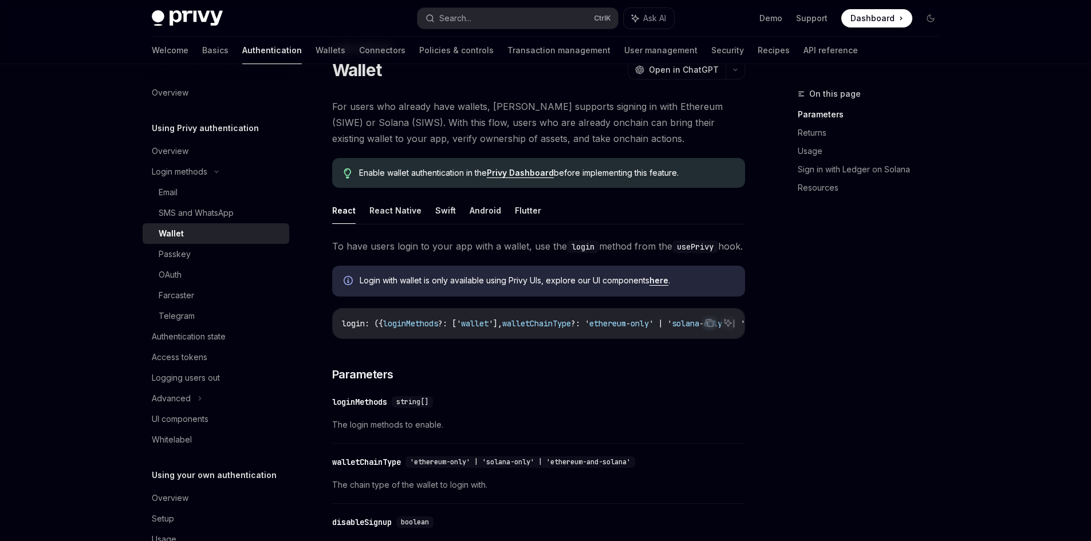
scroll to position [41, 0]
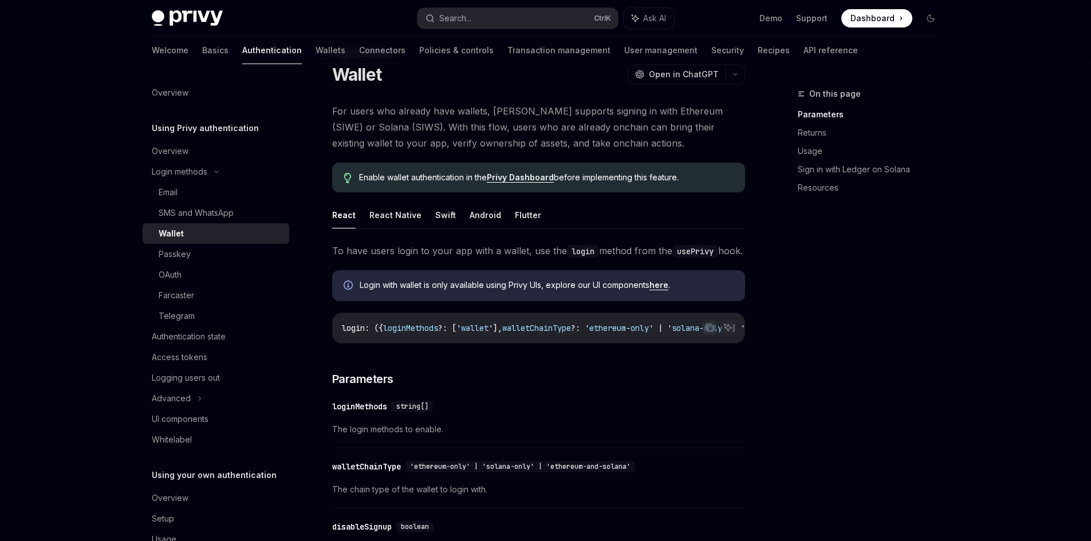
drag, startPoint x: 813, startPoint y: 278, endPoint x: 810, endPoint y: 257, distance: 20.8
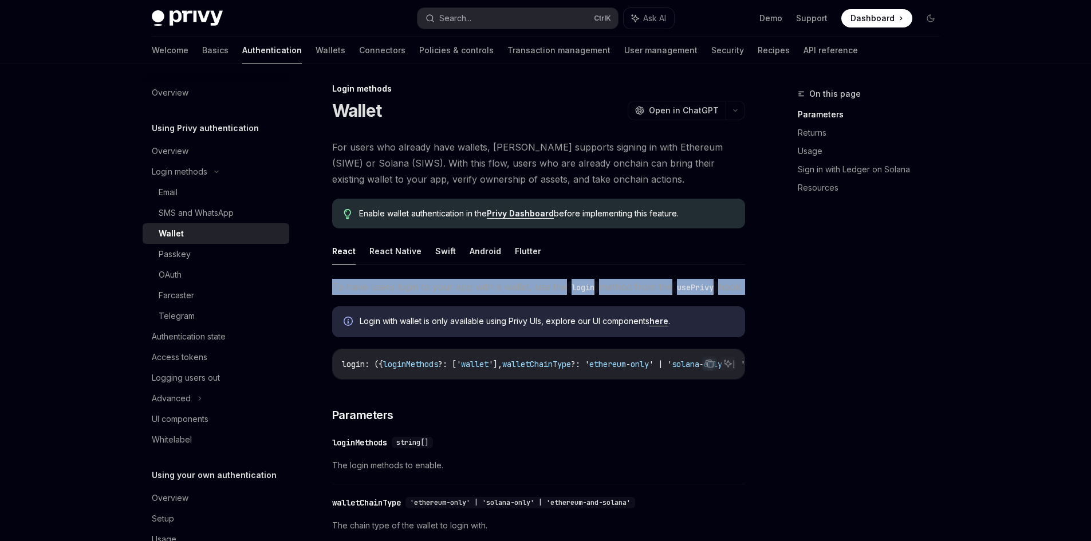
scroll to position [0, 0]
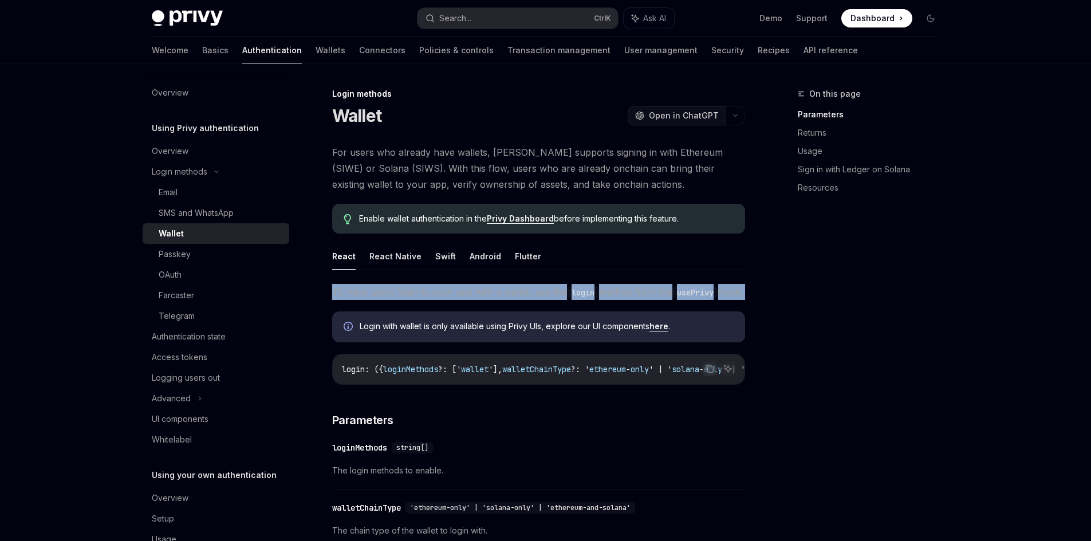
click at [652, 111] on div "OpenAI Open in ChatGPT" at bounding box center [677, 115] width 84 height 11
click at [316, 57] on link "Wallets" at bounding box center [331, 50] width 30 height 27
type textarea "*"
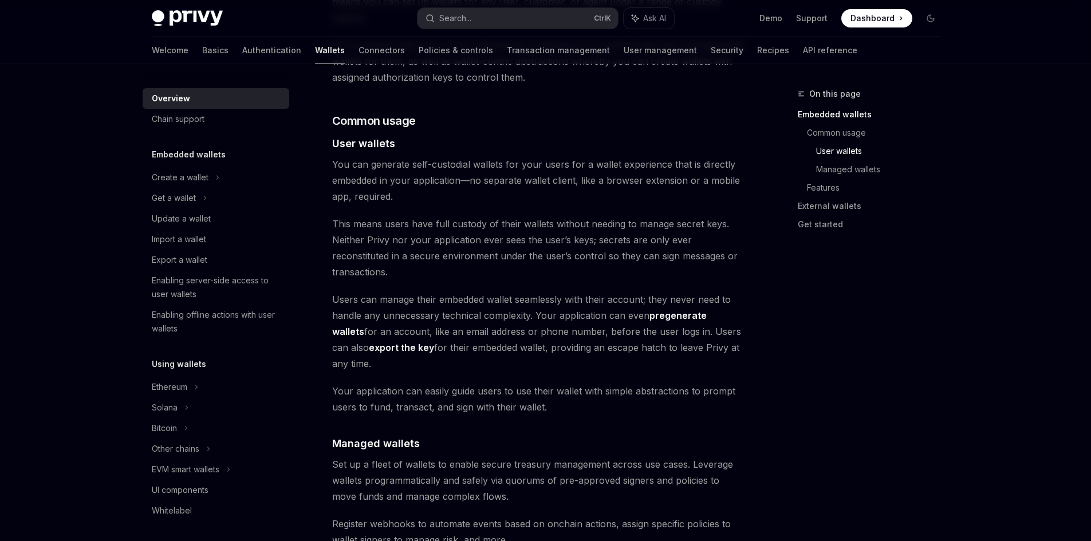
drag, startPoint x: 624, startPoint y: 184, endPoint x: 622, endPoint y: 342, distance: 158.1
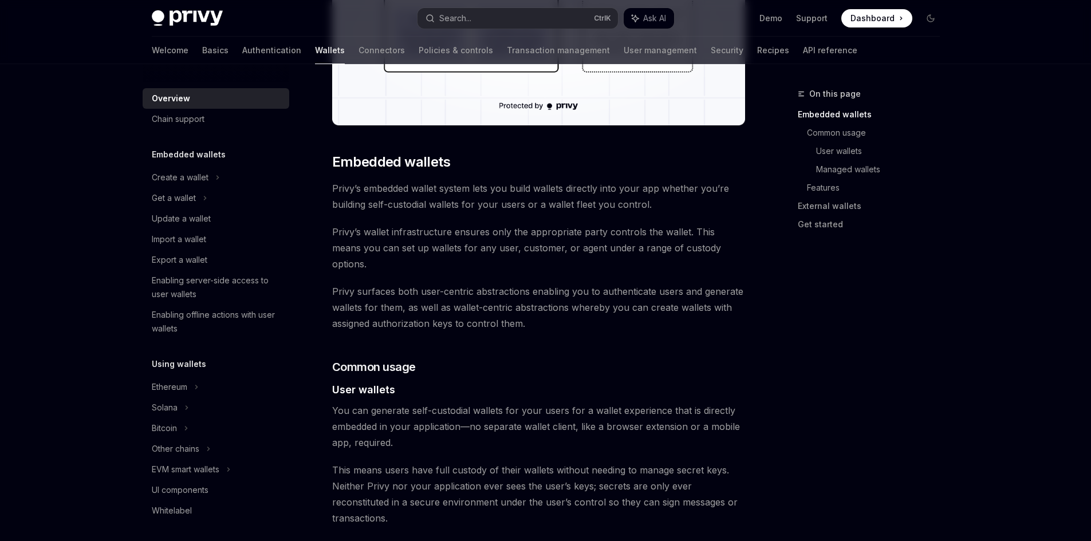
scroll to position [181, 0]
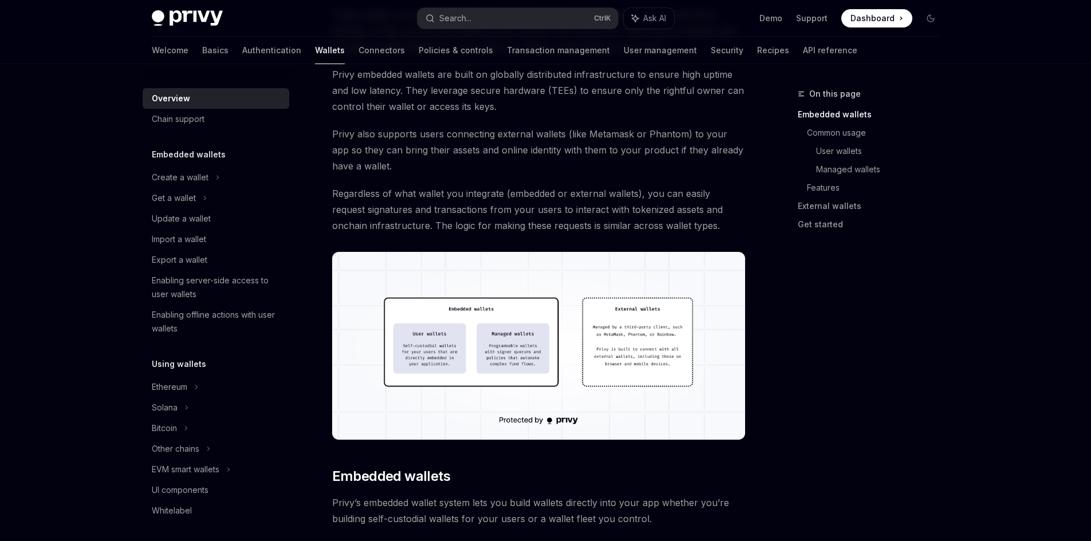
drag, startPoint x: 617, startPoint y: 333, endPoint x: 626, endPoint y: 187, distance: 146.9
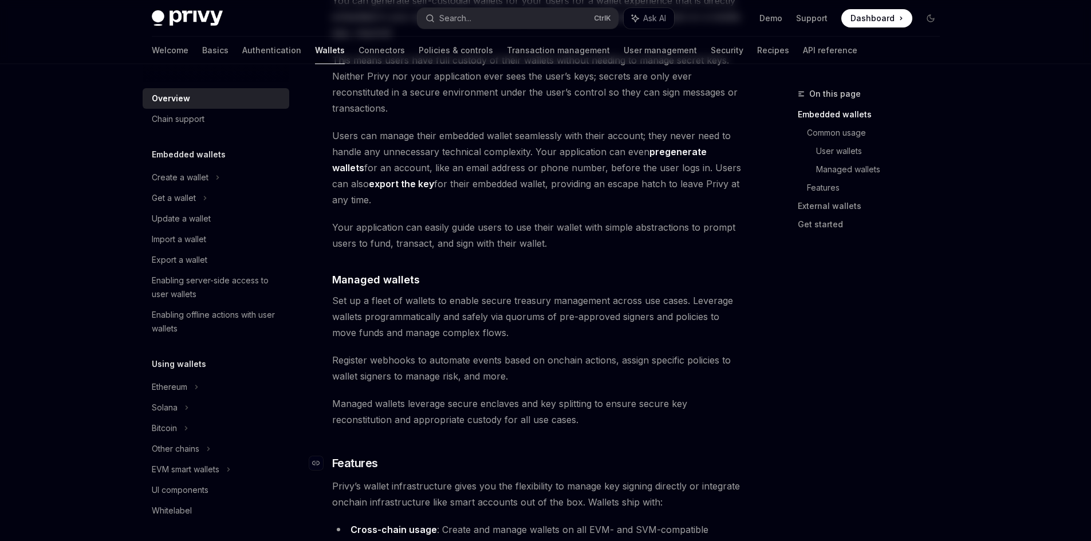
drag, startPoint x: 626, startPoint y: 222, endPoint x: 664, endPoint y: 374, distance: 156.8
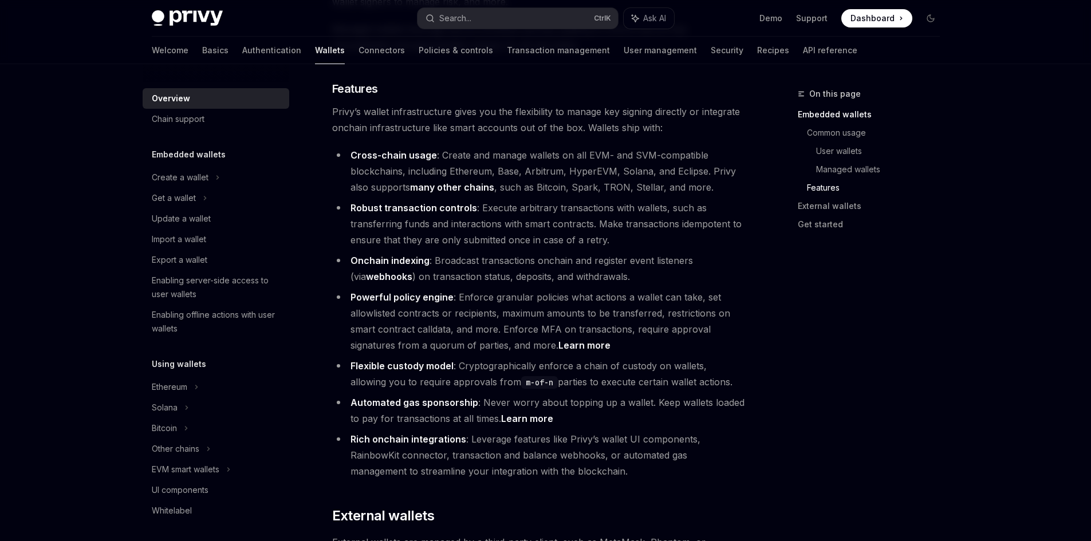
drag, startPoint x: 638, startPoint y: 257, endPoint x: 635, endPoint y: 272, distance: 15.2
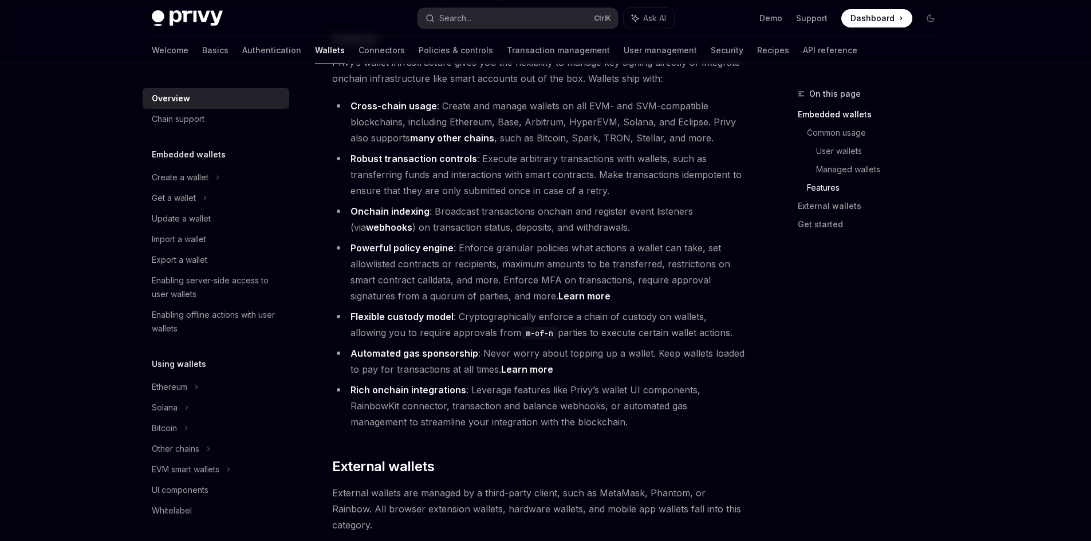
scroll to position [1335, 0]
